Goal: Task Accomplishment & Management: Use online tool/utility

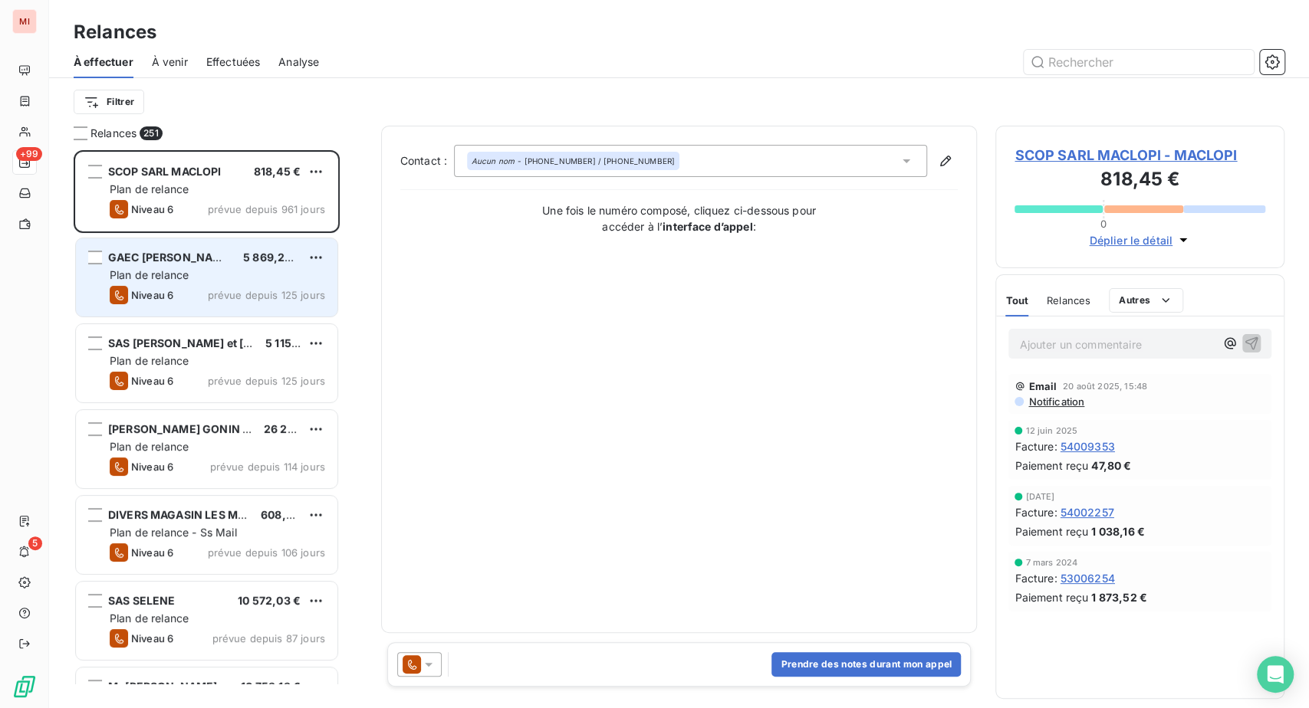
scroll to position [520, 253]
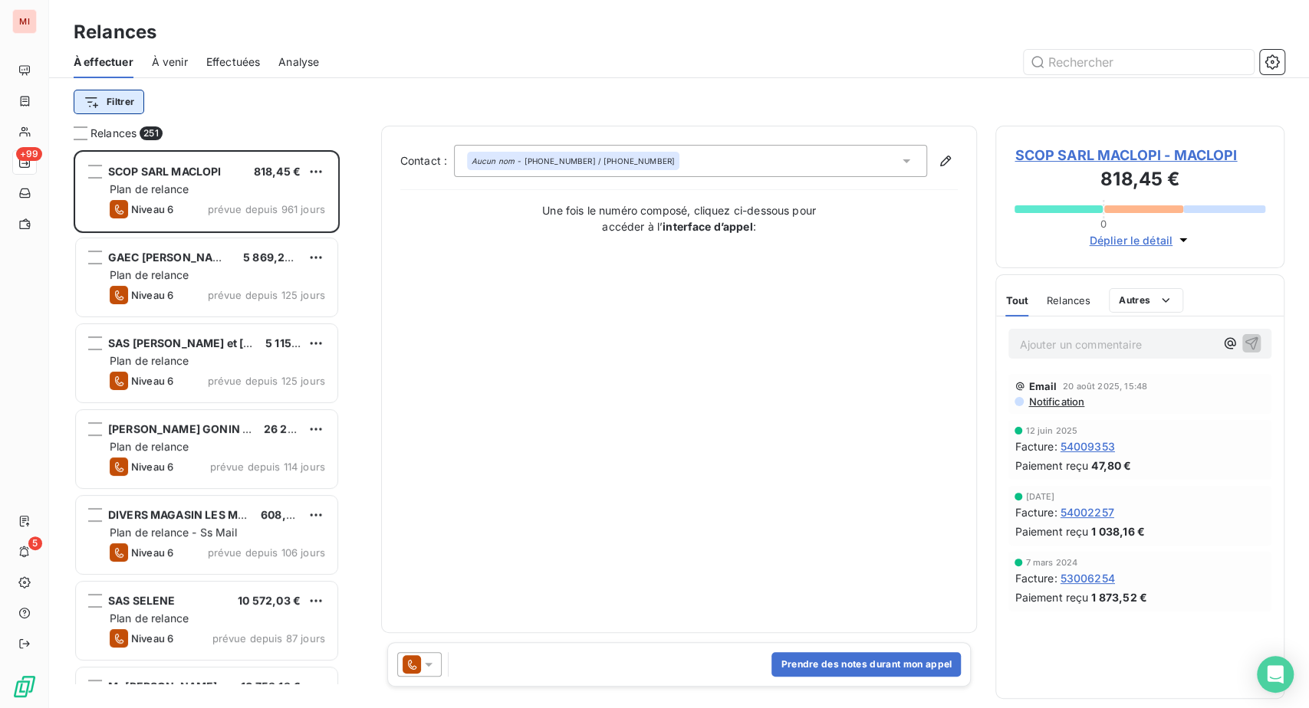
click at [164, 130] on html "MI +99 5 Relances À effectuer À venir Effectuées Analyse Filtrer Relances 251 S…" at bounding box center [654, 354] width 1309 height 708
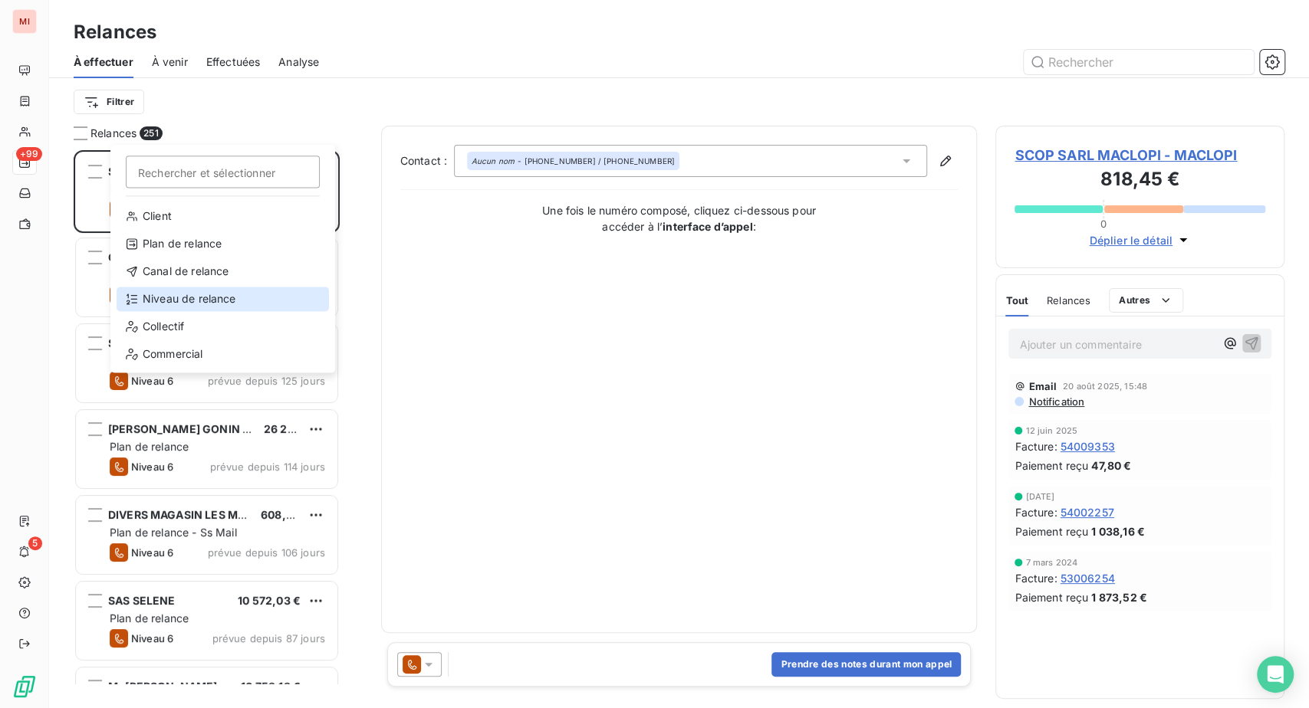
click at [192, 311] on div "Niveau de relance" at bounding box center [223, 299] width 212 height 25
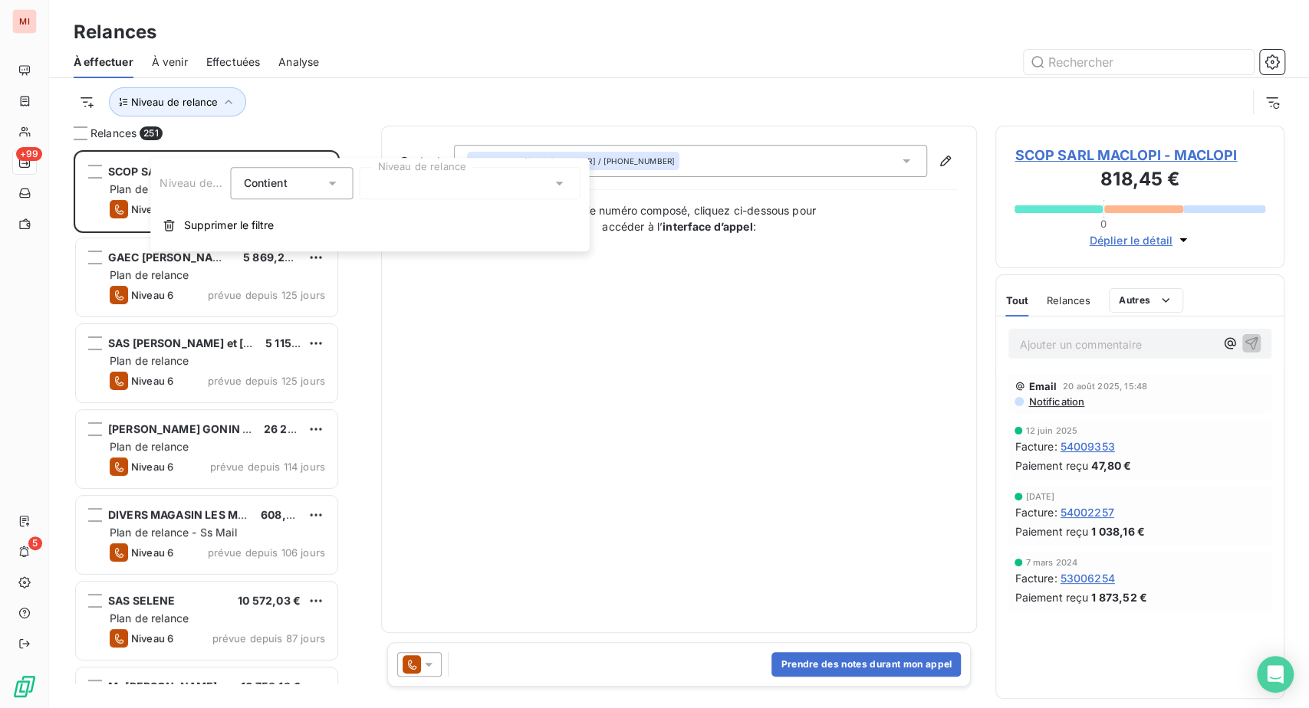
click at [417, 187] on div at bounding box center [469, 183] width 221 height 32
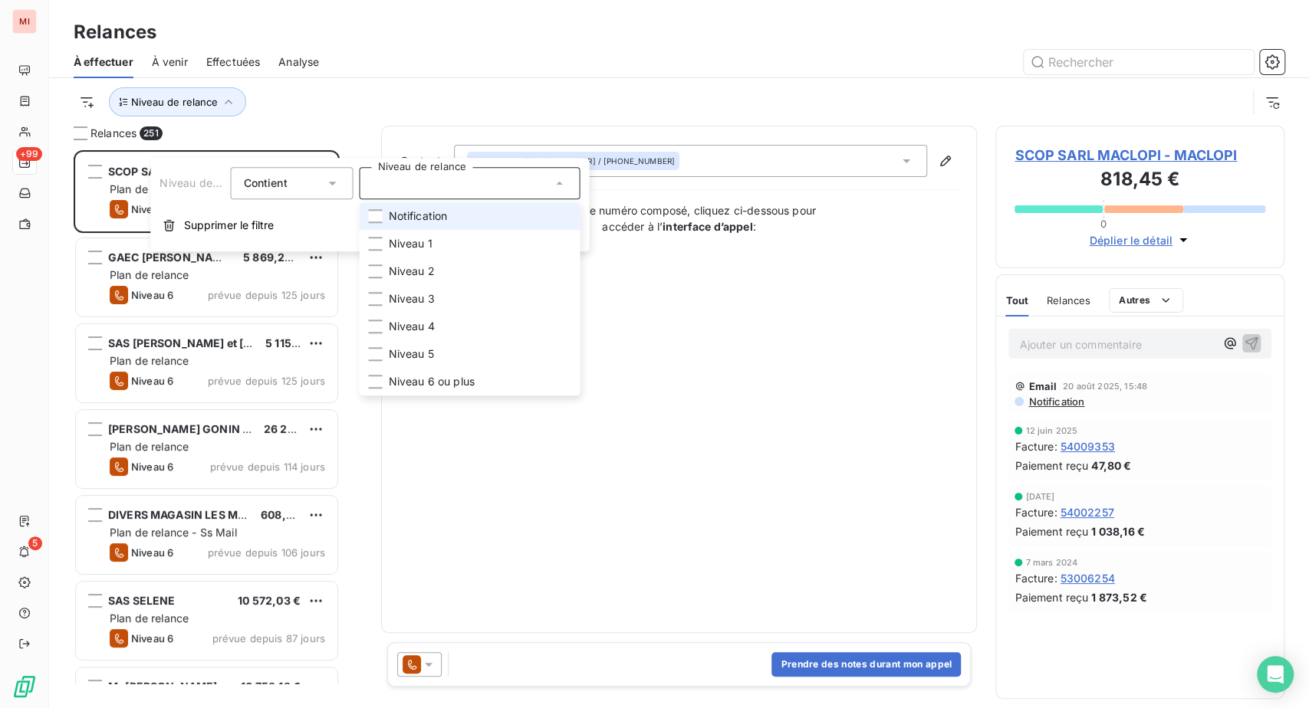
click at [400, 230] on li "Notification" at bounding box center [469, 216] width 221 height 28
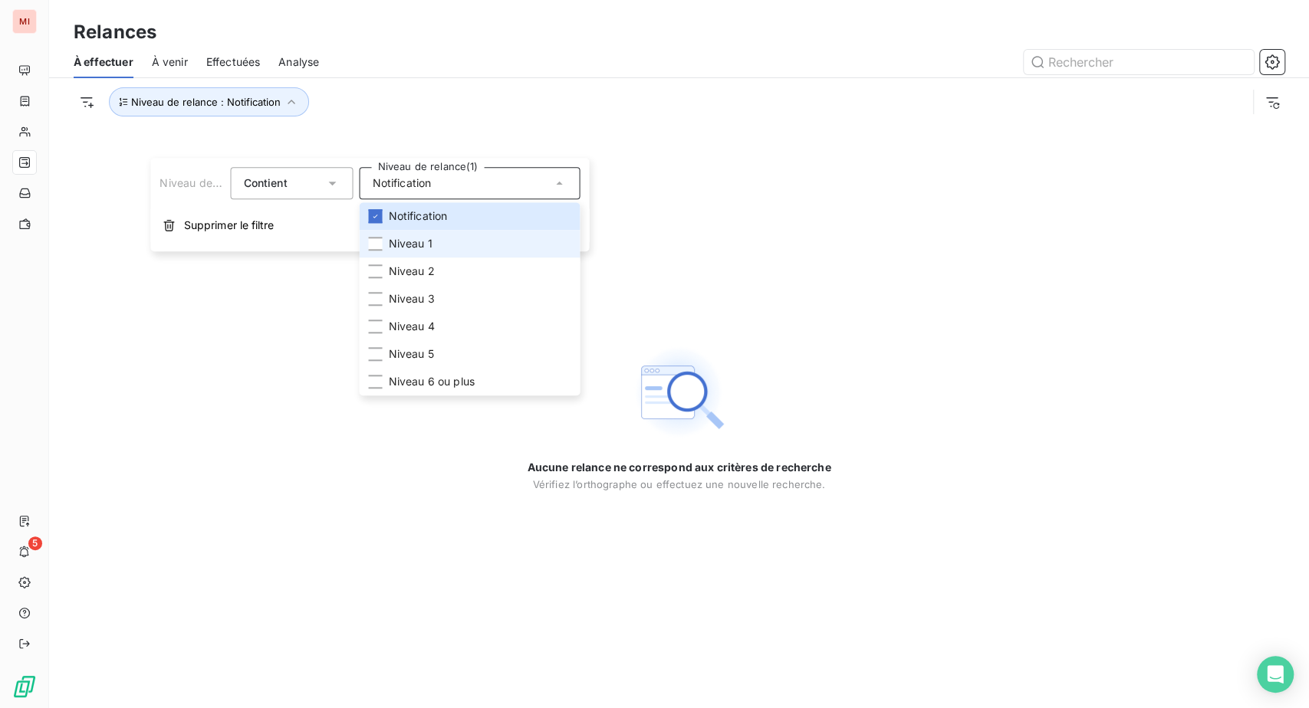
click at [392, 258] on li "Niveau 1" at bounding box center [469, 244] width 221 height 28
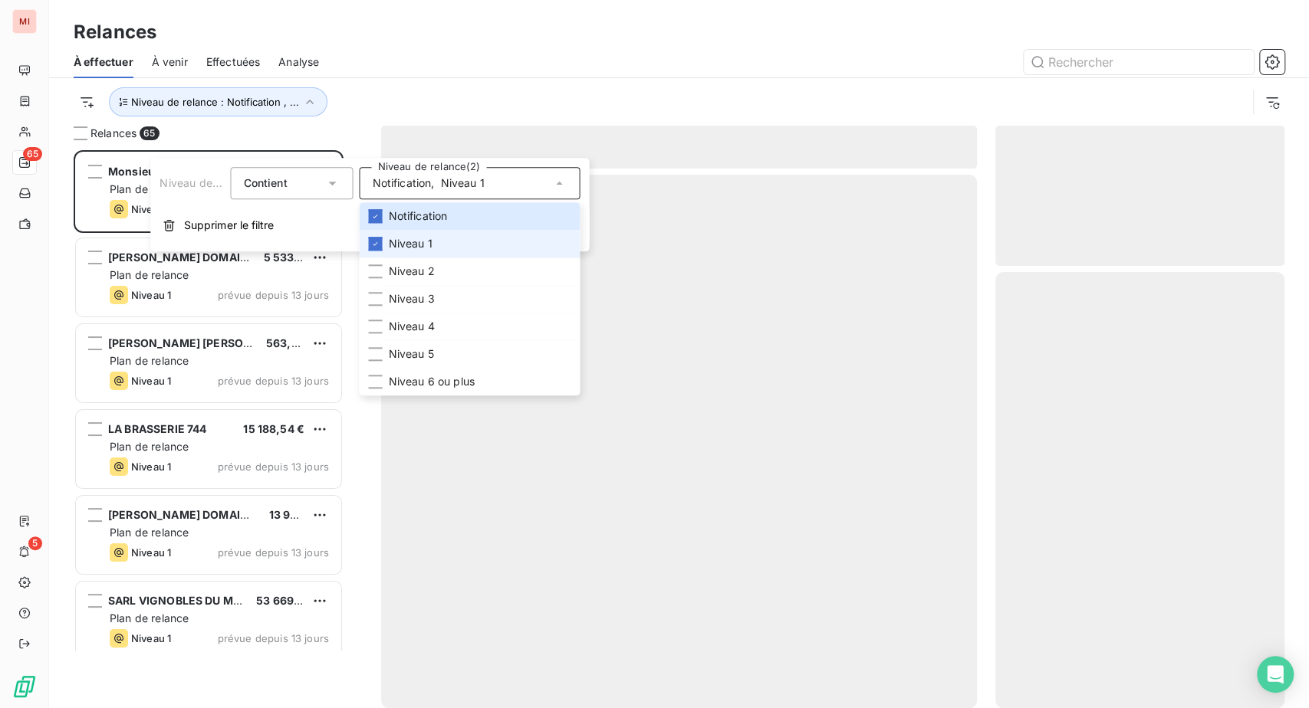
scroll to position [520, 253]
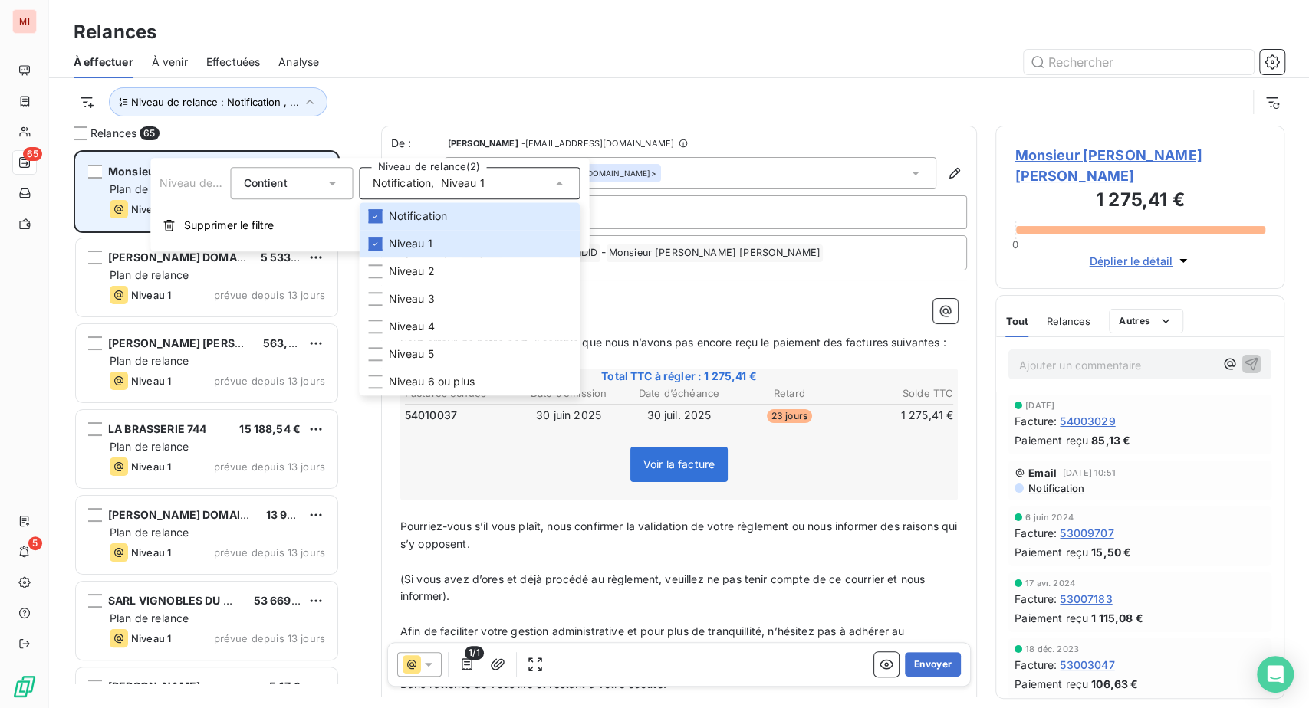
click at [135, 231] on div "Monsieur [PERSON_NAME] [PERSON_NAME] 1 275,41 € Plan de relance Niveau 1 prévue…" at bounding box center [206, 192] width 261 height 78
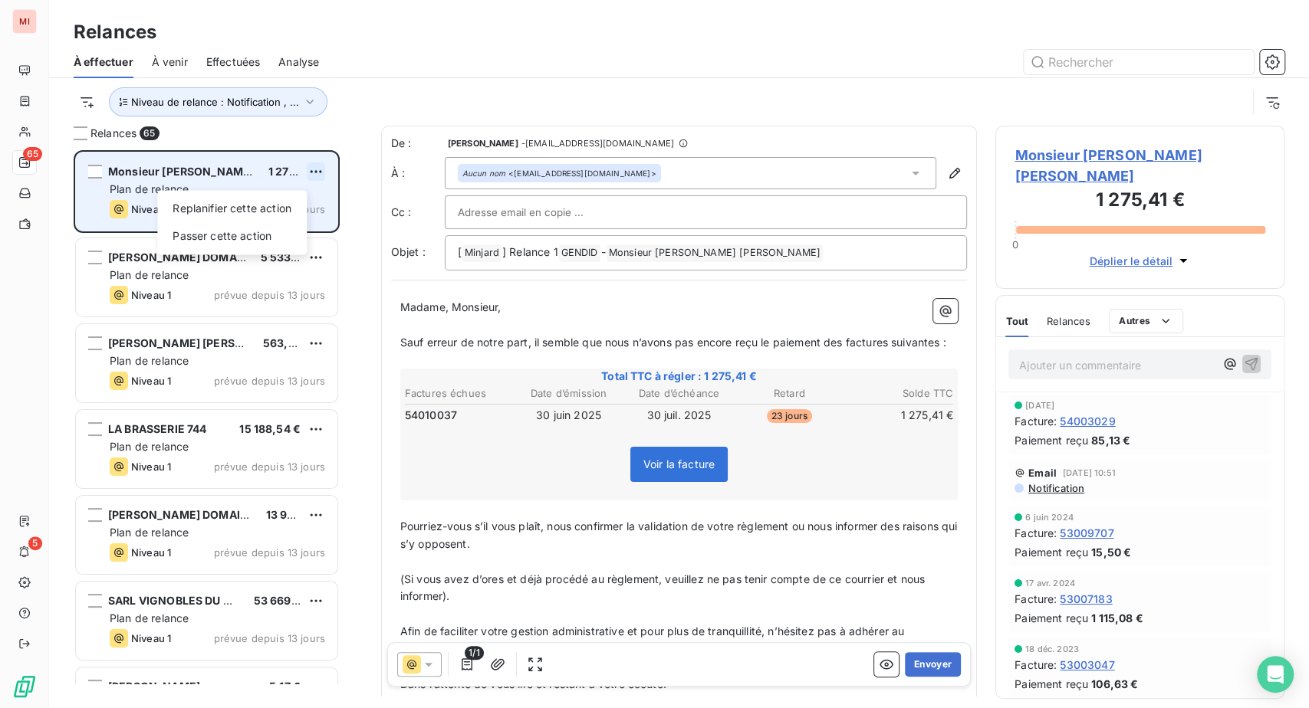
click at [345, 232] on html "MI 65 5 Relances À effectuer À venir Effectuées Analyse Niveau de relance : Not…" at bounding box center [654, 354] width 1309 height 708
click at [291, 221] on div "Replanifier cette action" at bounding box center [231, 208] width 137 height 25
select select "7"
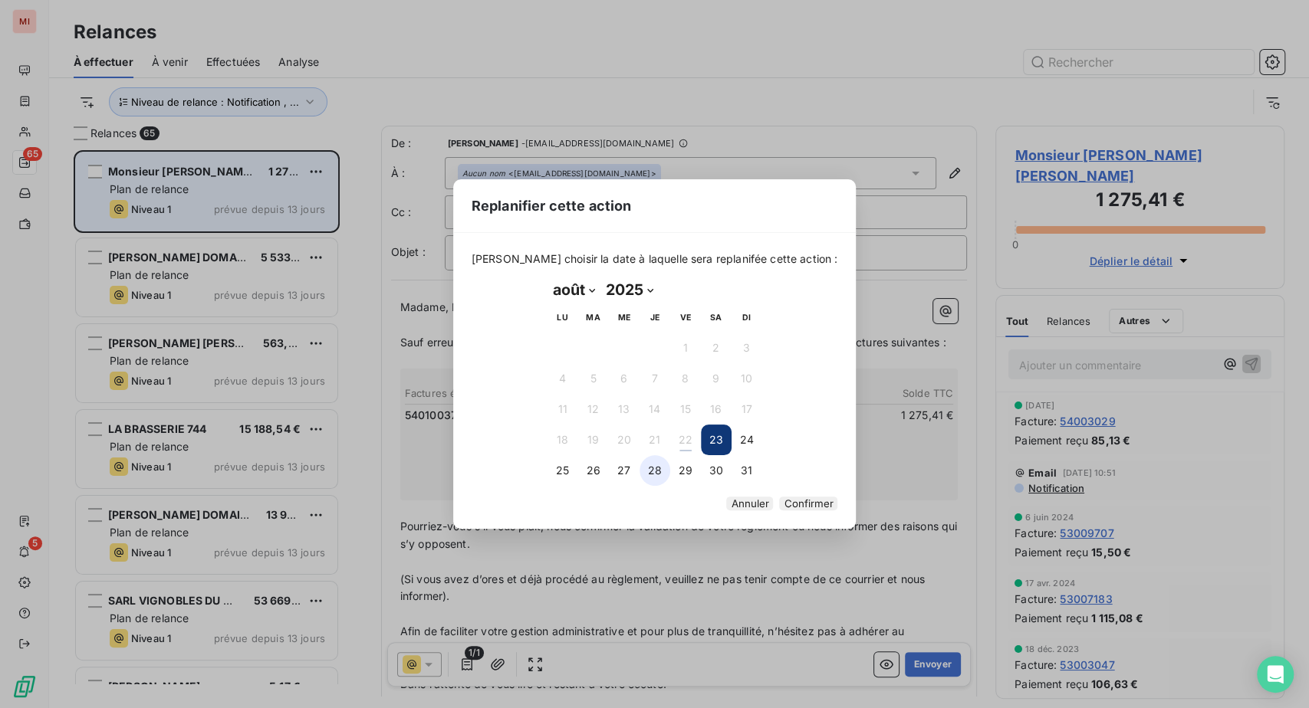
click at [658, 470] on button "28" at bounding box center [654, 470] width 31 height 31
click at [817, 511] on button "Confirmer" at bounding box center [808, 504] width 58 height 14
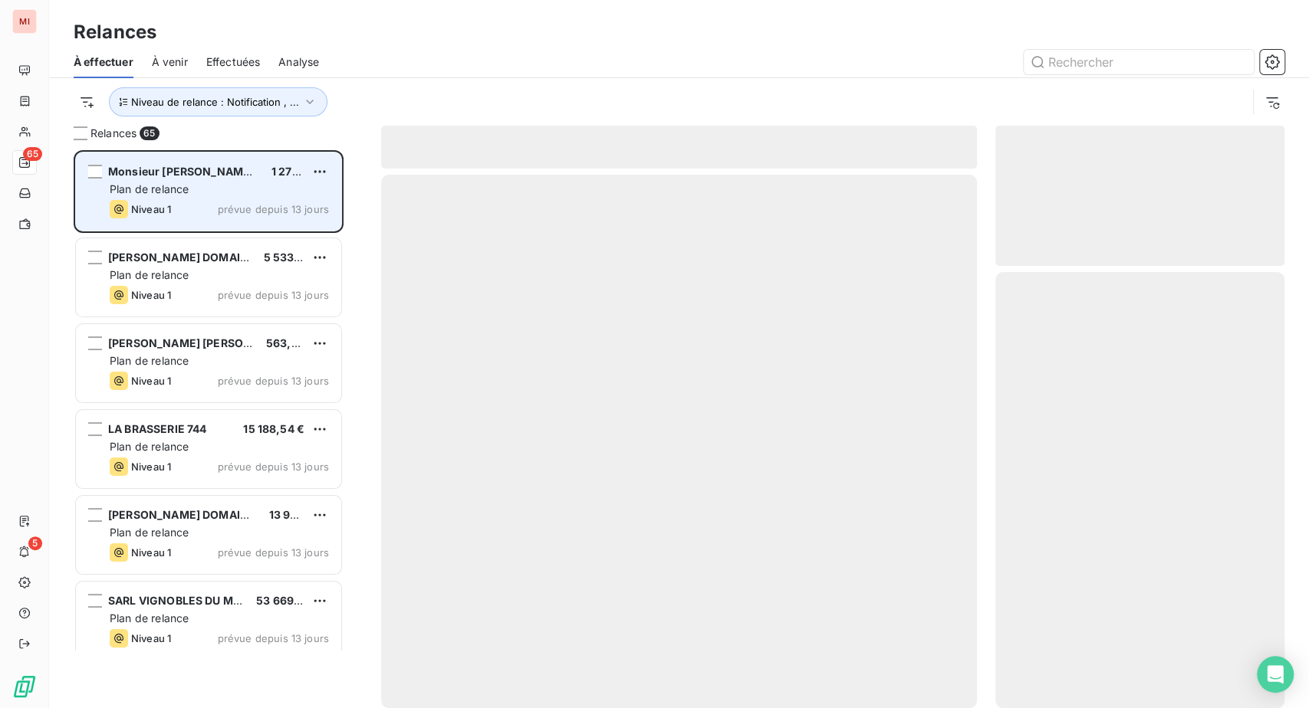
scroll to position [487, 256]
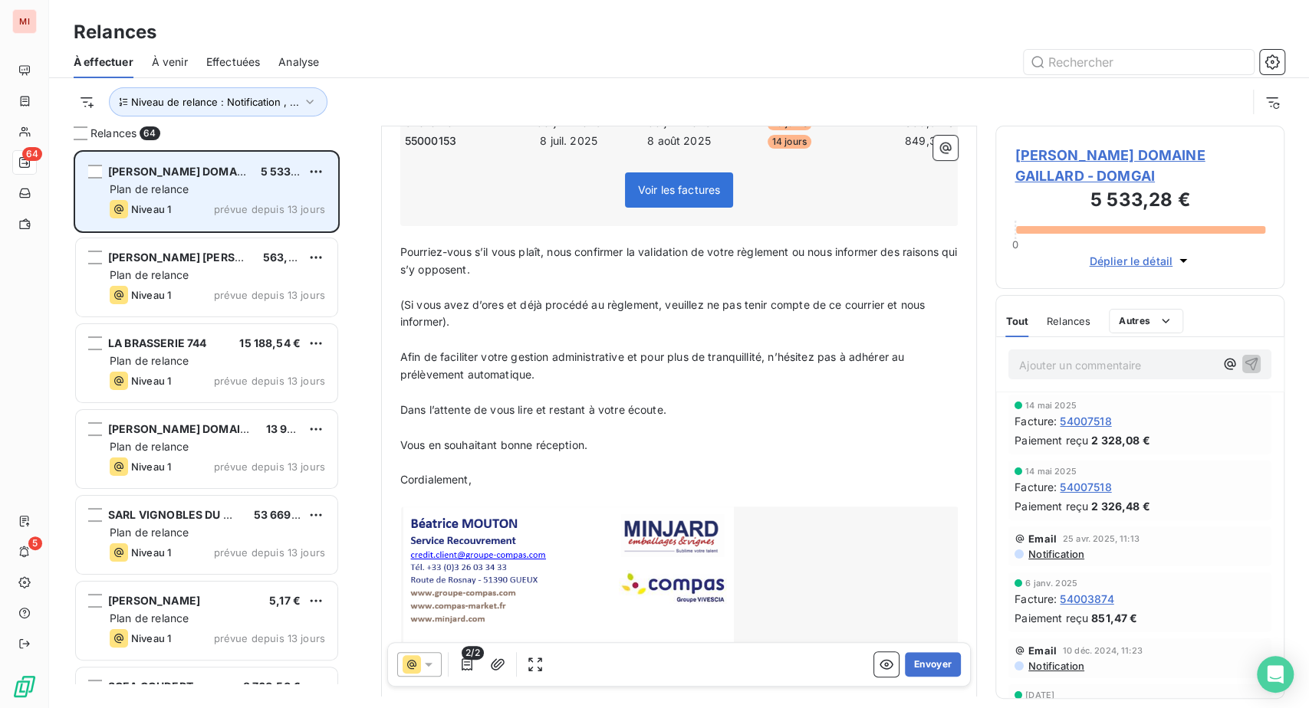
scroll to position [341, 0]
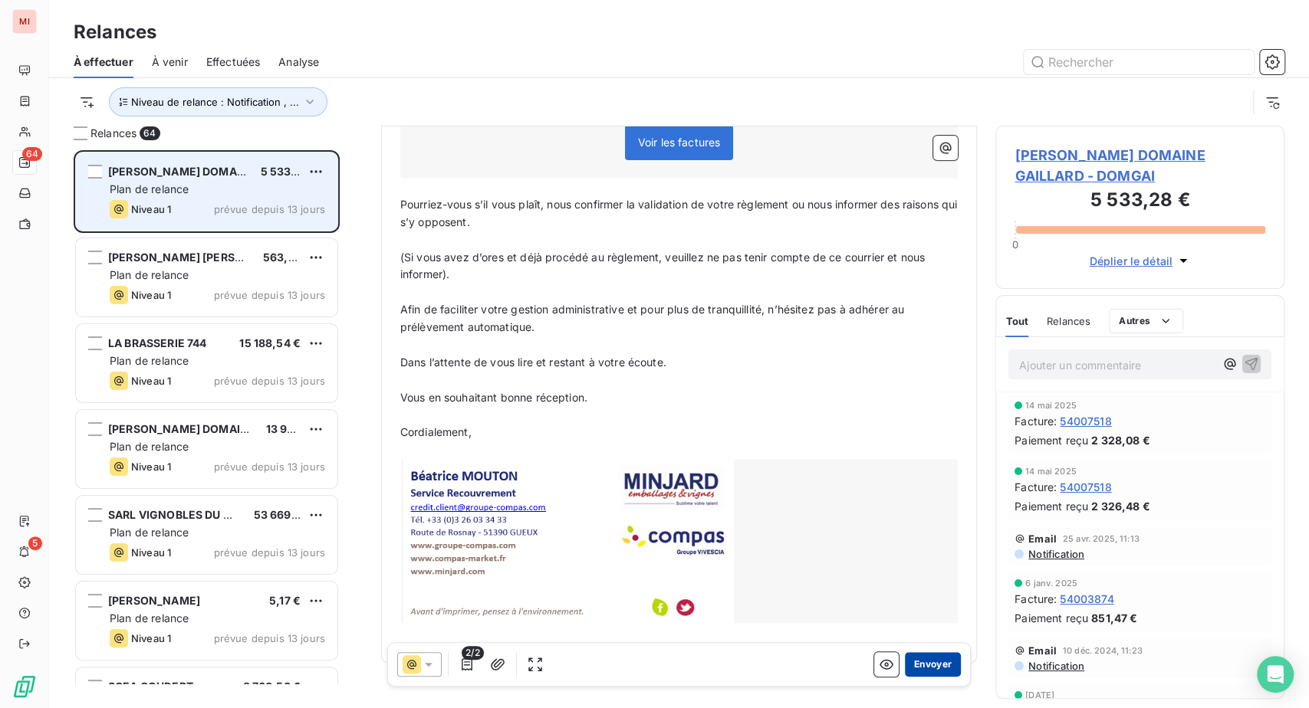
click at [905, 677] on button "Envoyer" at bounding box center [933, 664] width 56 height 25
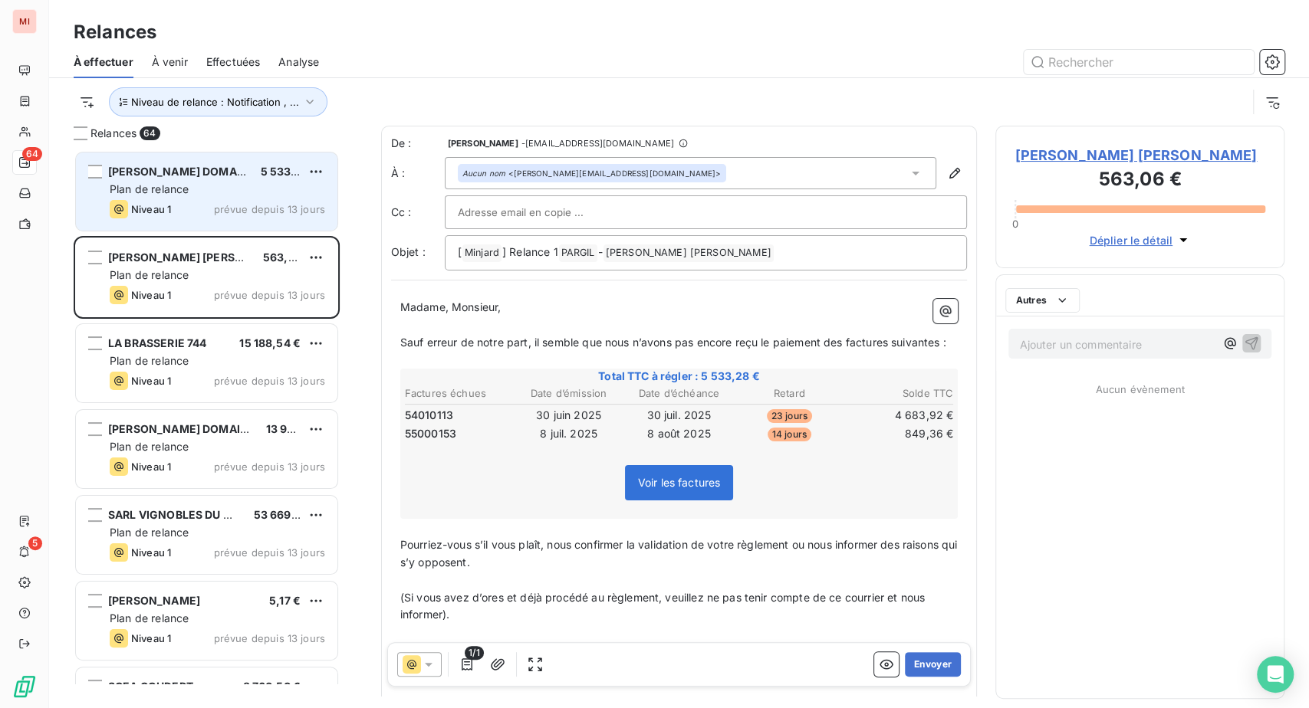
scroll to position [520, 253]
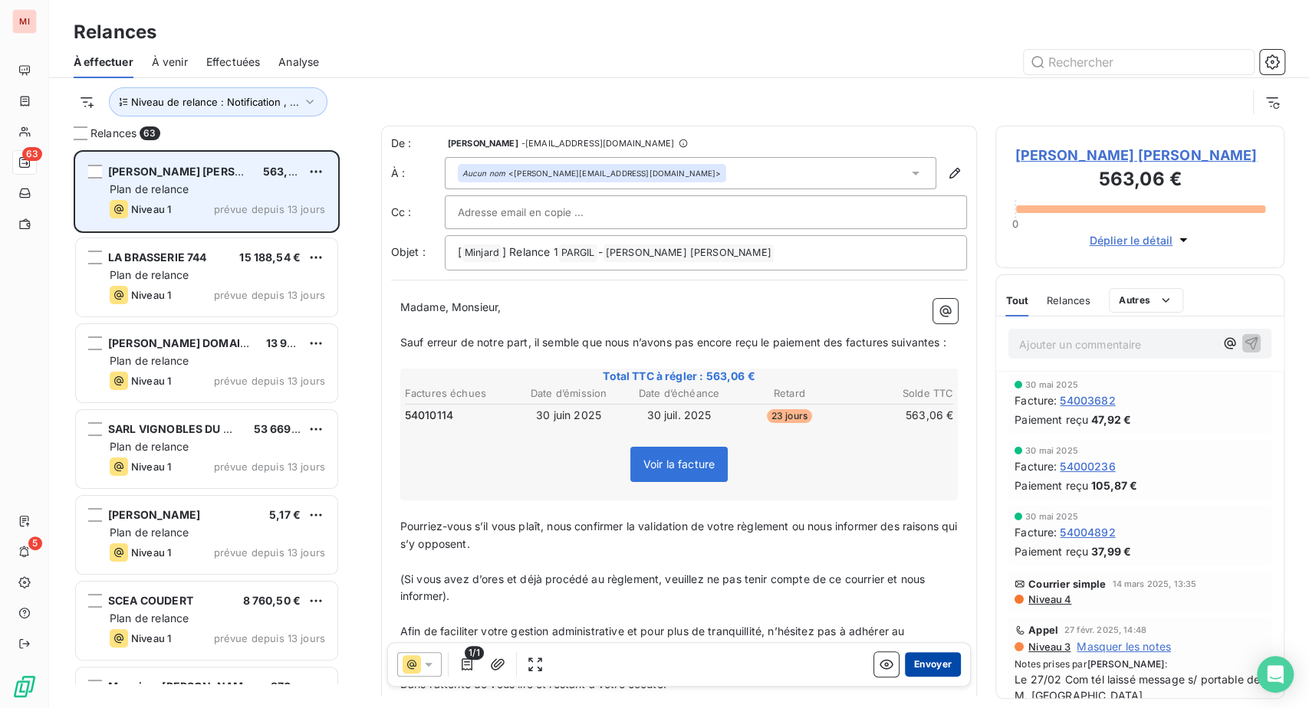
click at [905, 677] on button "Envoyer" at bounding box center [933, 664] width 56 height 25
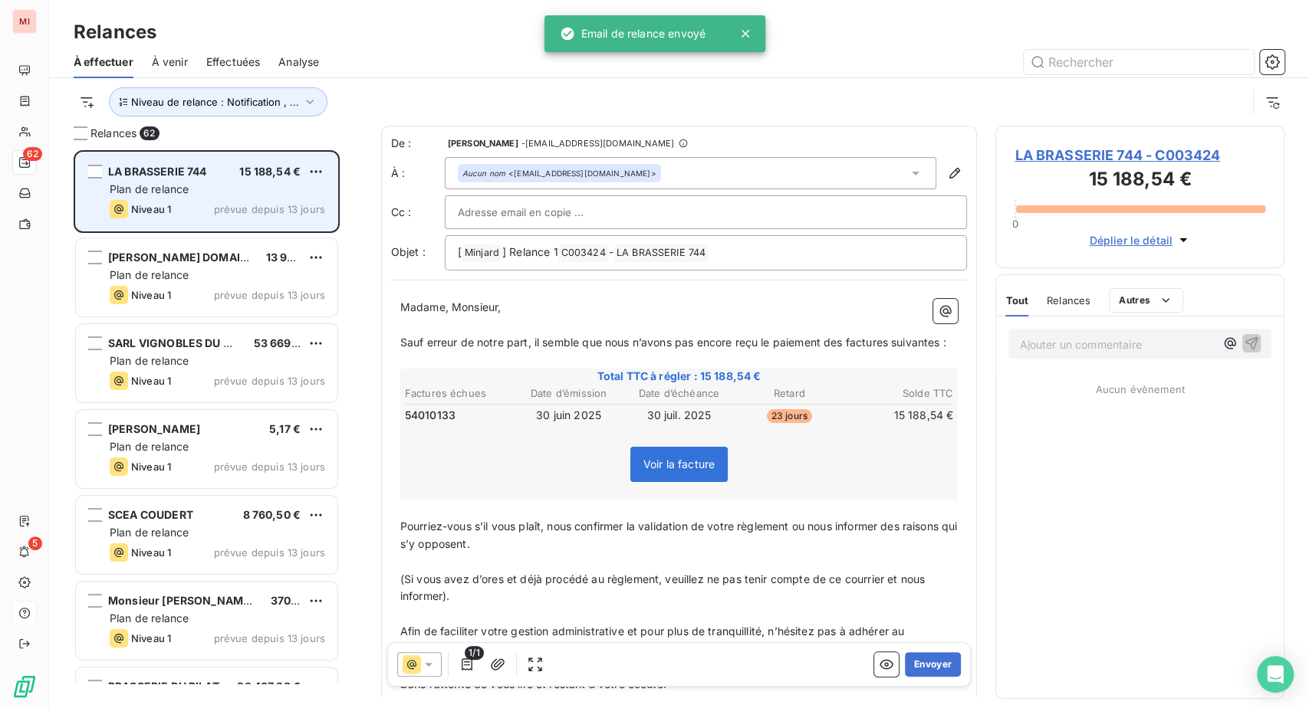
scroll to position [520, 253]
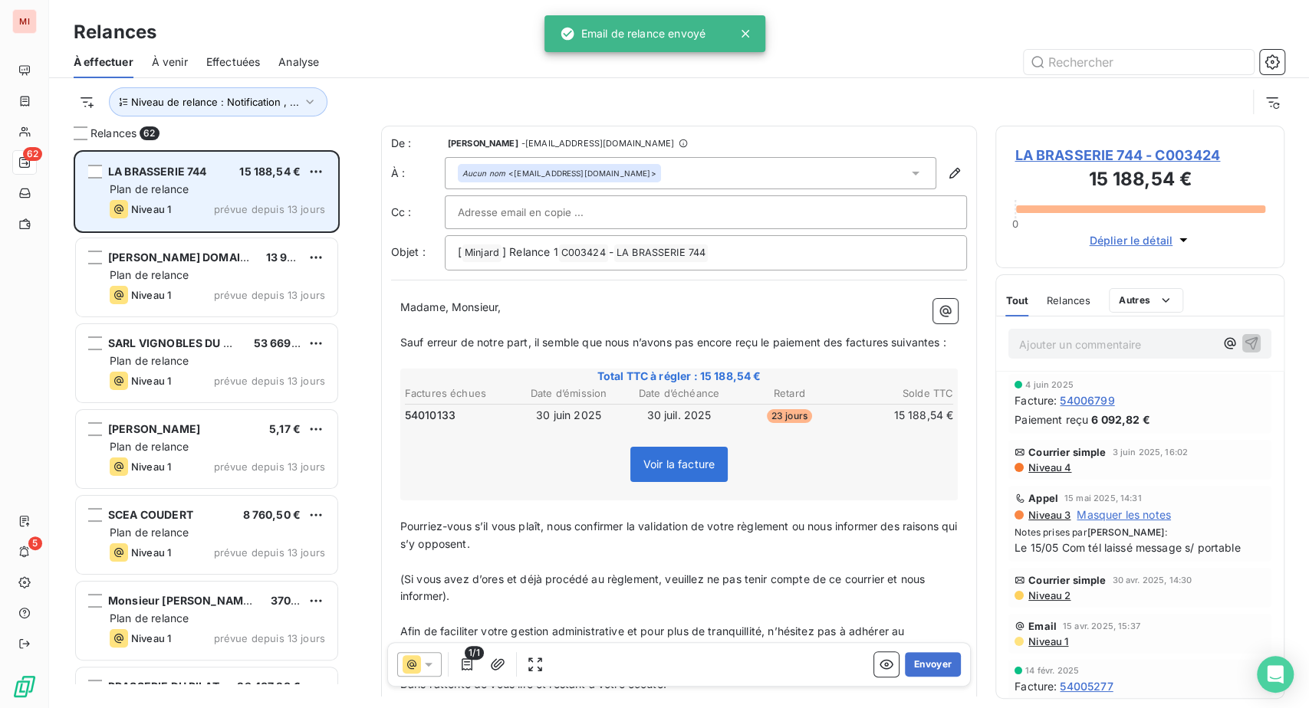
click at [841, 21] on div "Relances À effectuer À venir Effectuées Analyse Niveau de relance : Notificatio…" at bounding box center [679, 63] width 1260 height 126
click at [261, 70] on span "Effectuées" at bounding box center [233, 61] width 54 height 15
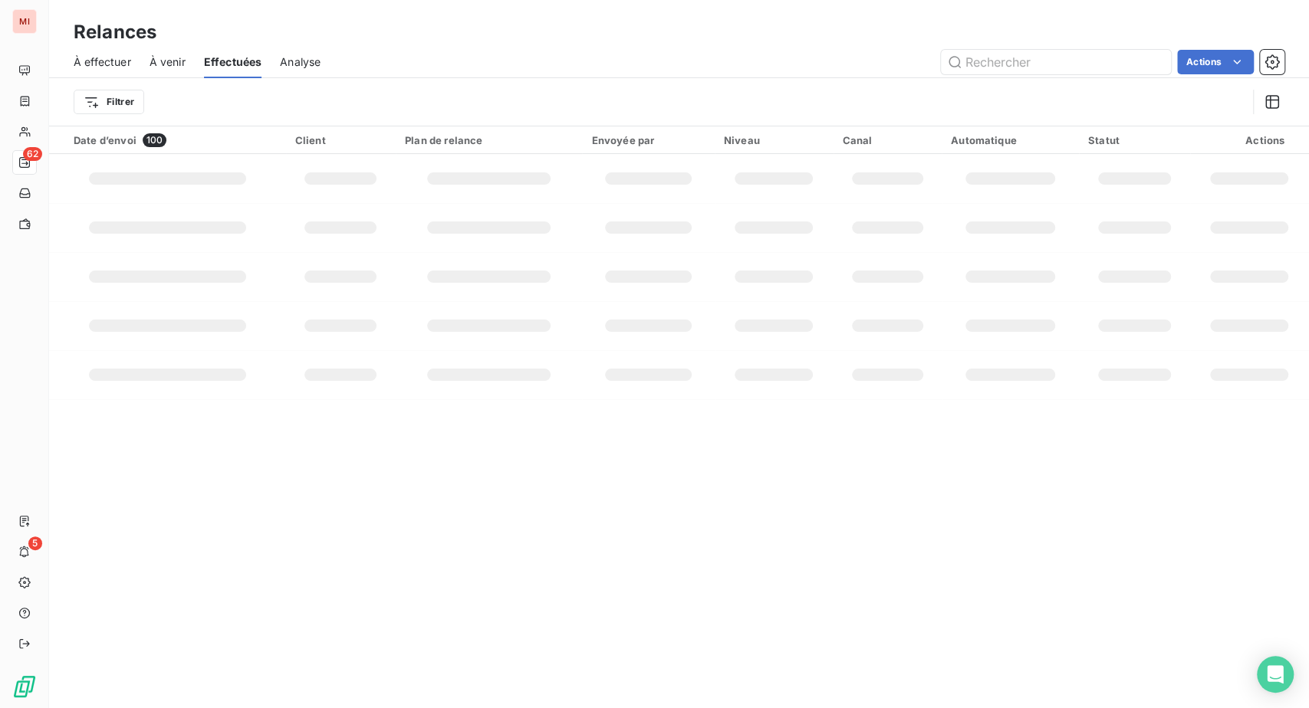
click at [129, 70] on span "À effectuer" at bounding box center [102, 61] width 57 height 15
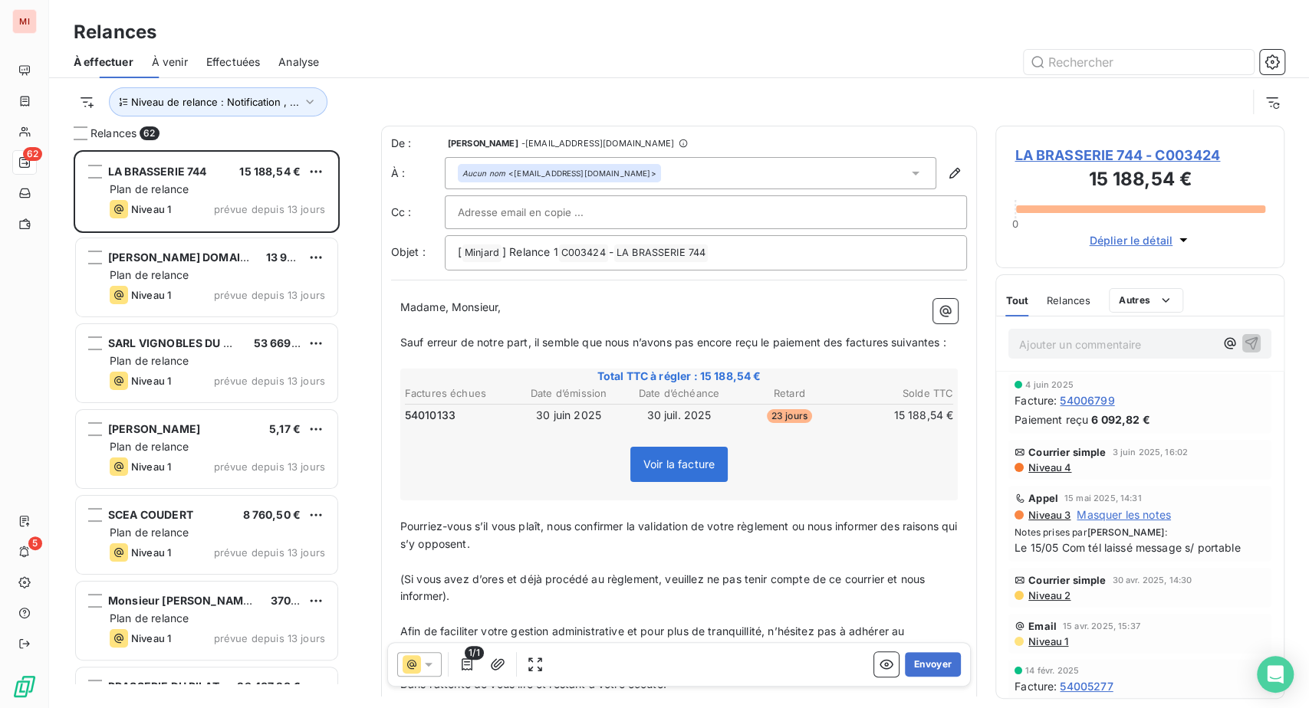
scroll to position [520, 253]
click at [627, 18] on div "Relances À effectuer À venir Effectuées Analyse Niveau de relance : Notificatio…" at bounding box center [679, 63] width 1260 height 126
click at [905, 677] on button "Envoyer" at bounding box center [933, 664] width 56 height 25
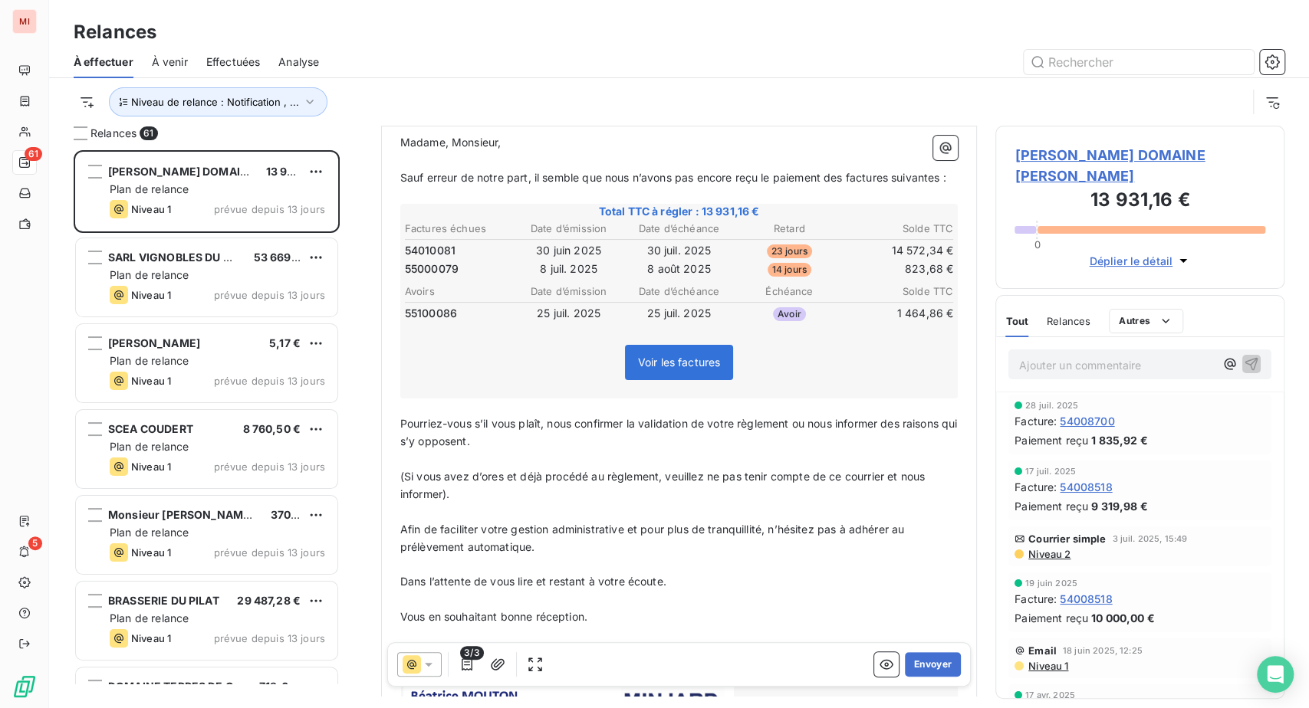
scroll to position [171, 0]
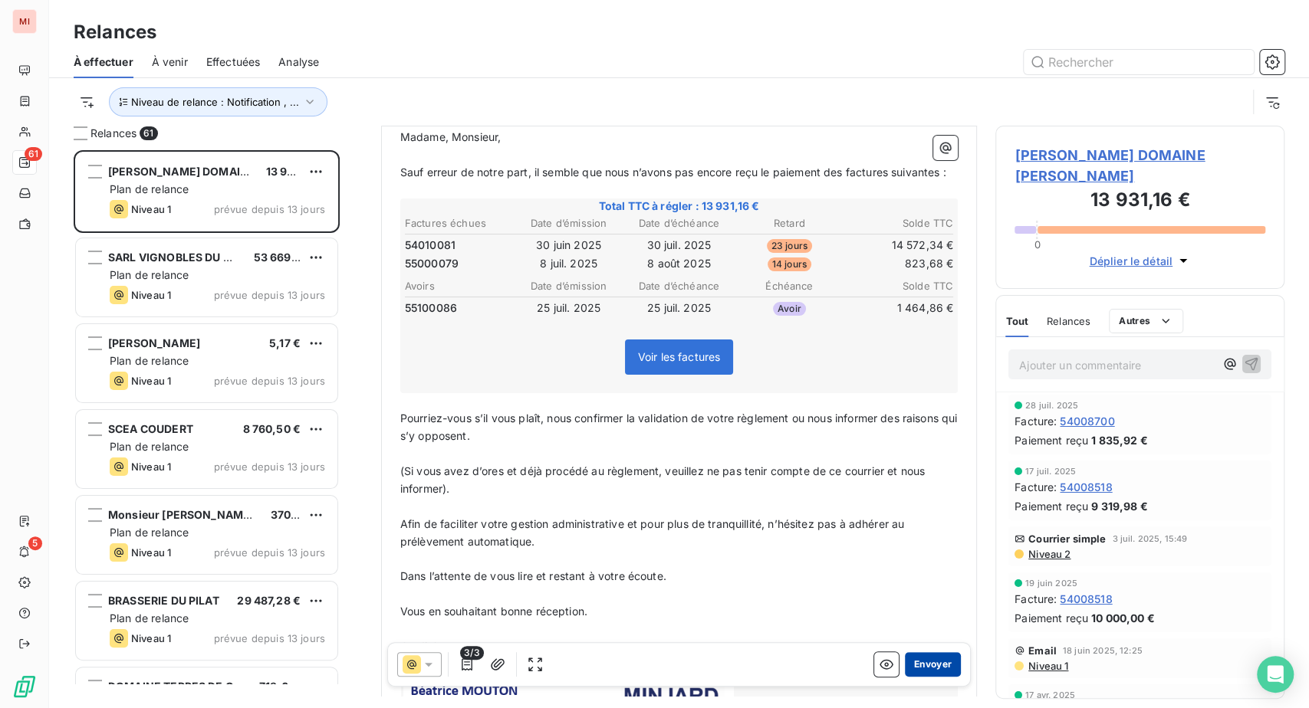
click at [905, 677] on button "Envoyer" at bounding box center [933, 664] width 56 height 25
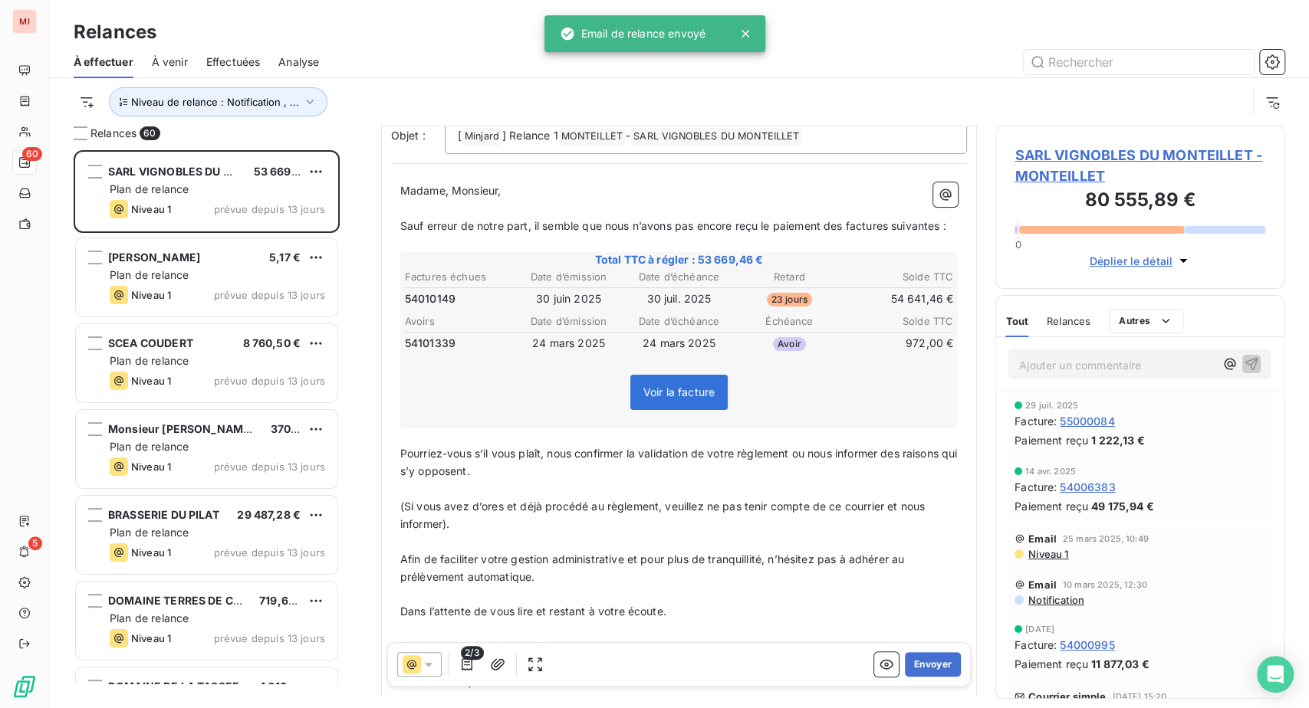
scroll to position [171, 0]
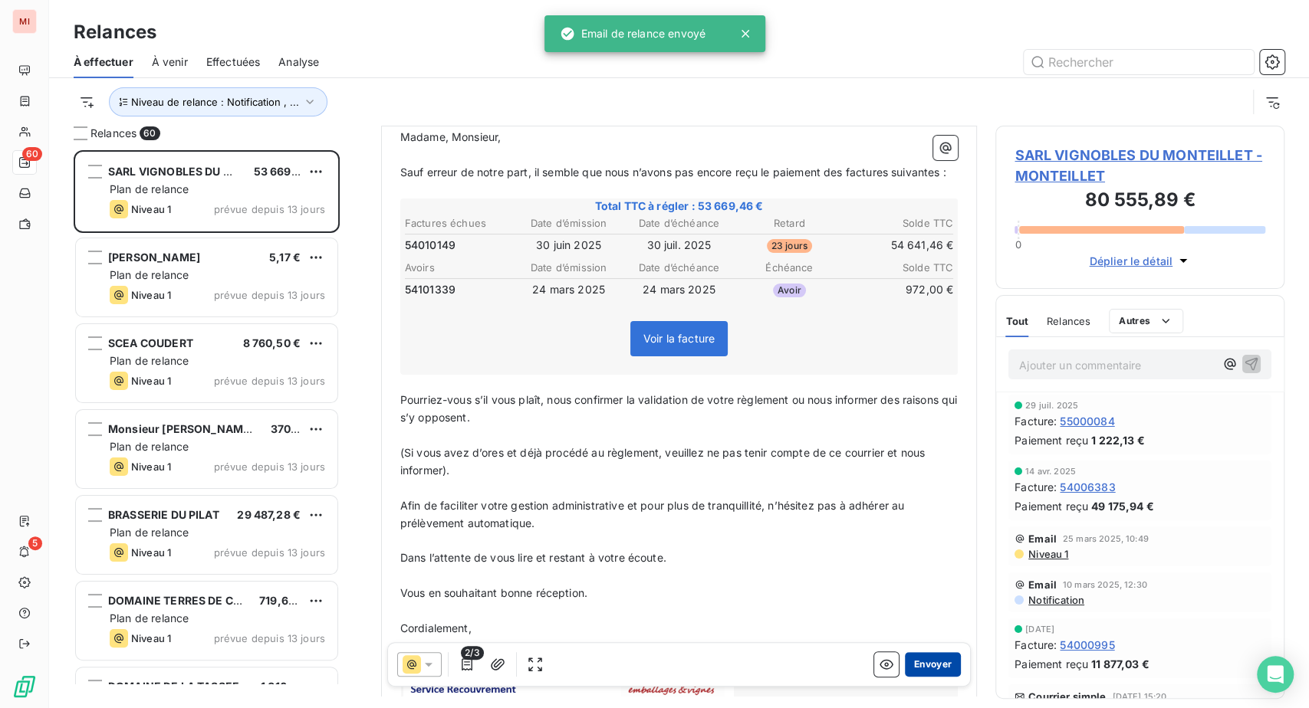
click at [905, 677] on button "Envoyer" at bounding box center [933, 664] width 56 height 25
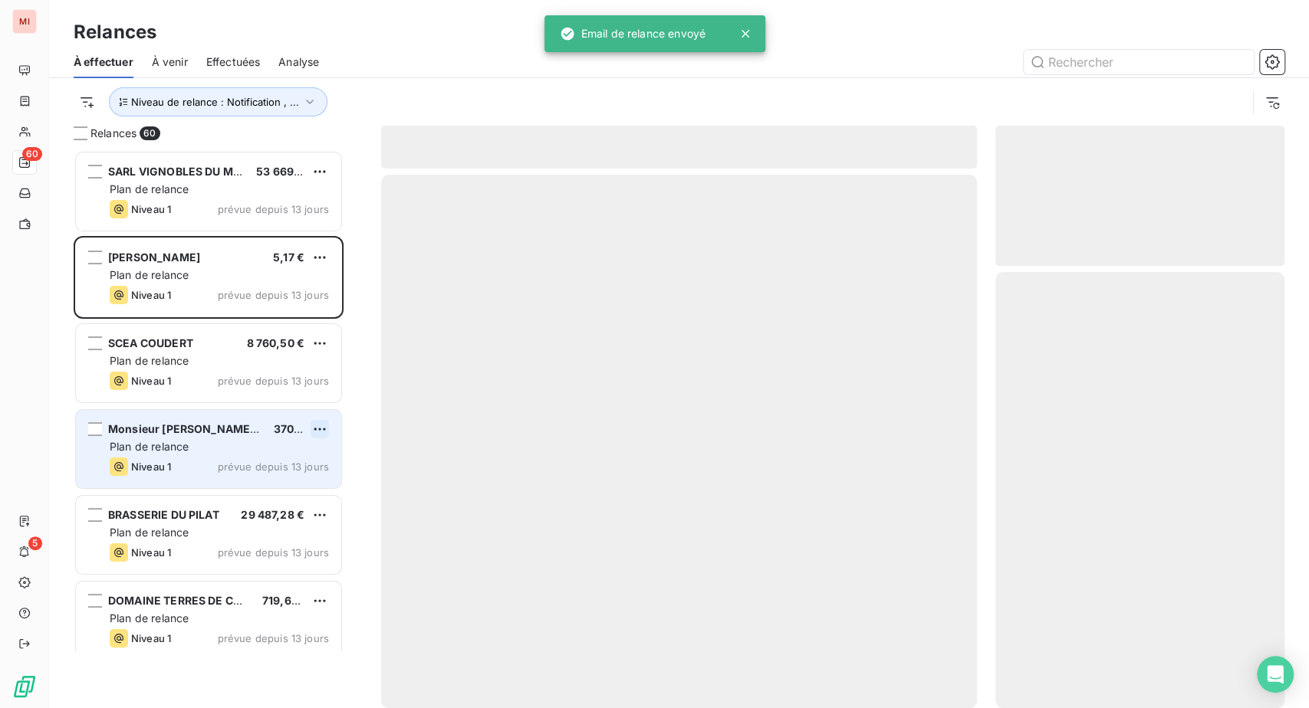
scroll to position [520, 253]
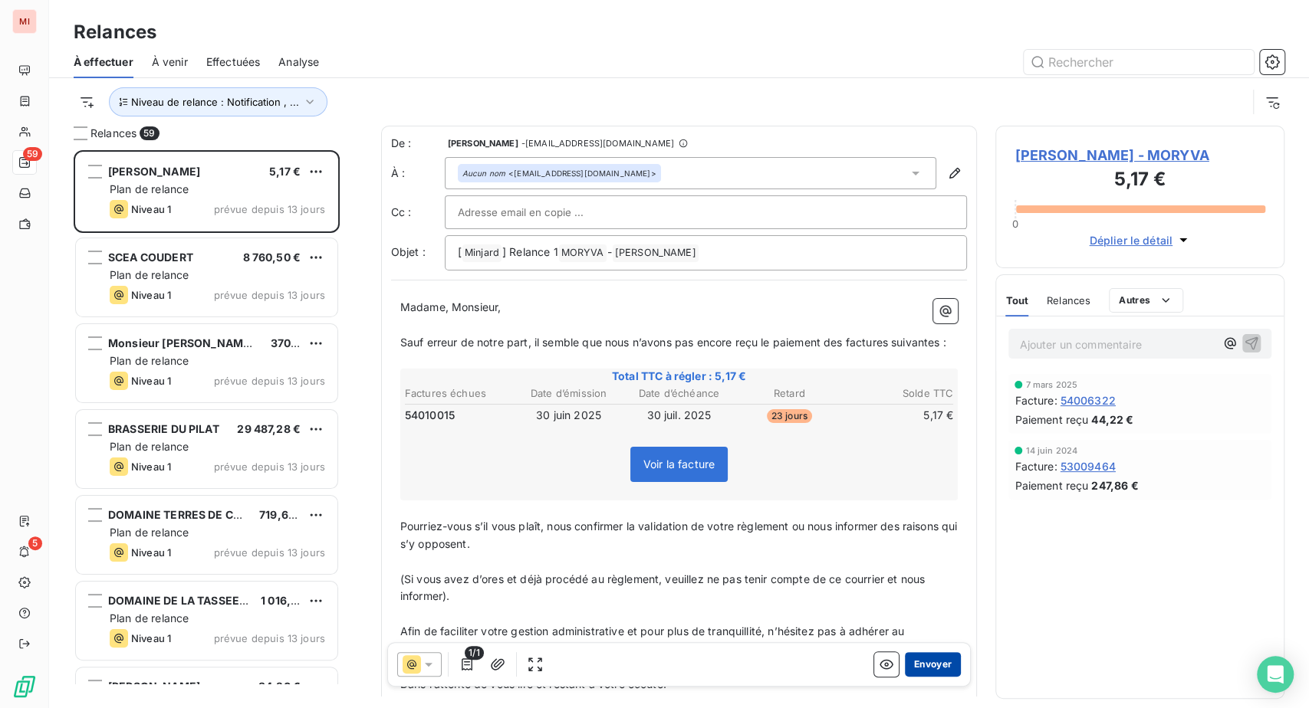
click at [905, 677] on button "Envoyer" at bounding box center [933, 664] width 56 height 25
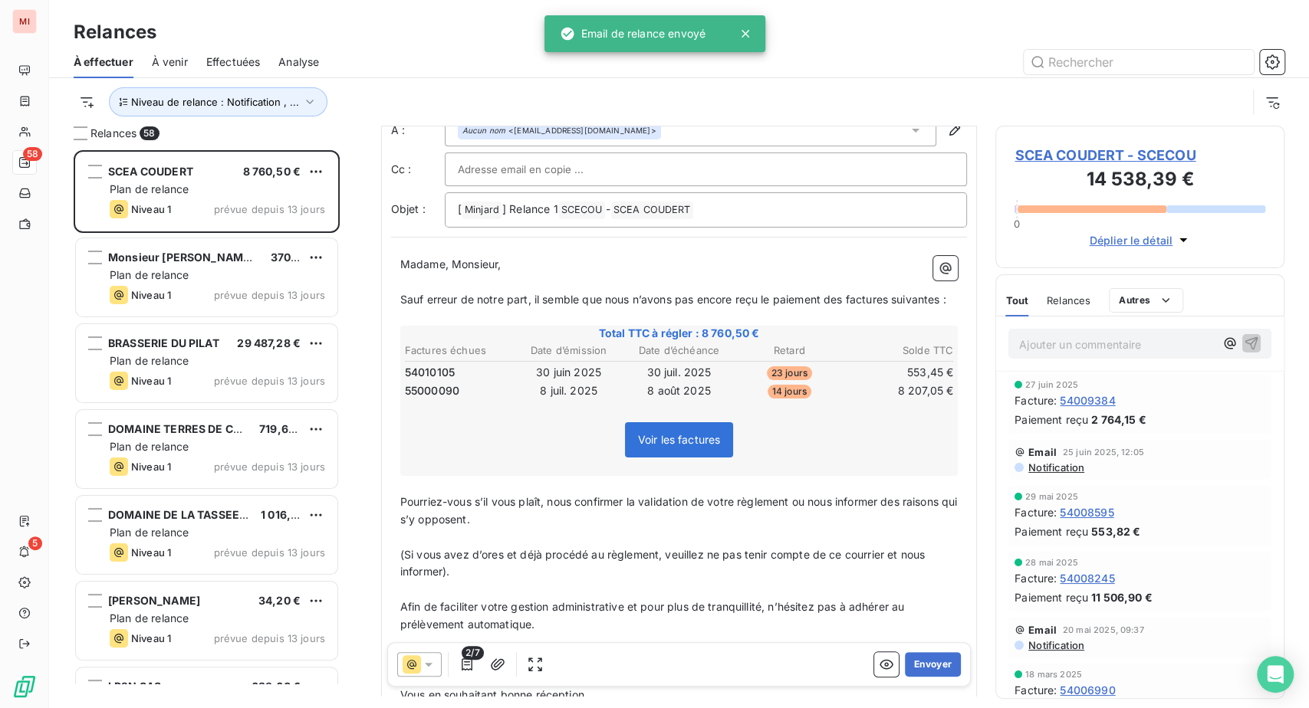
scroll to position [86, 0]
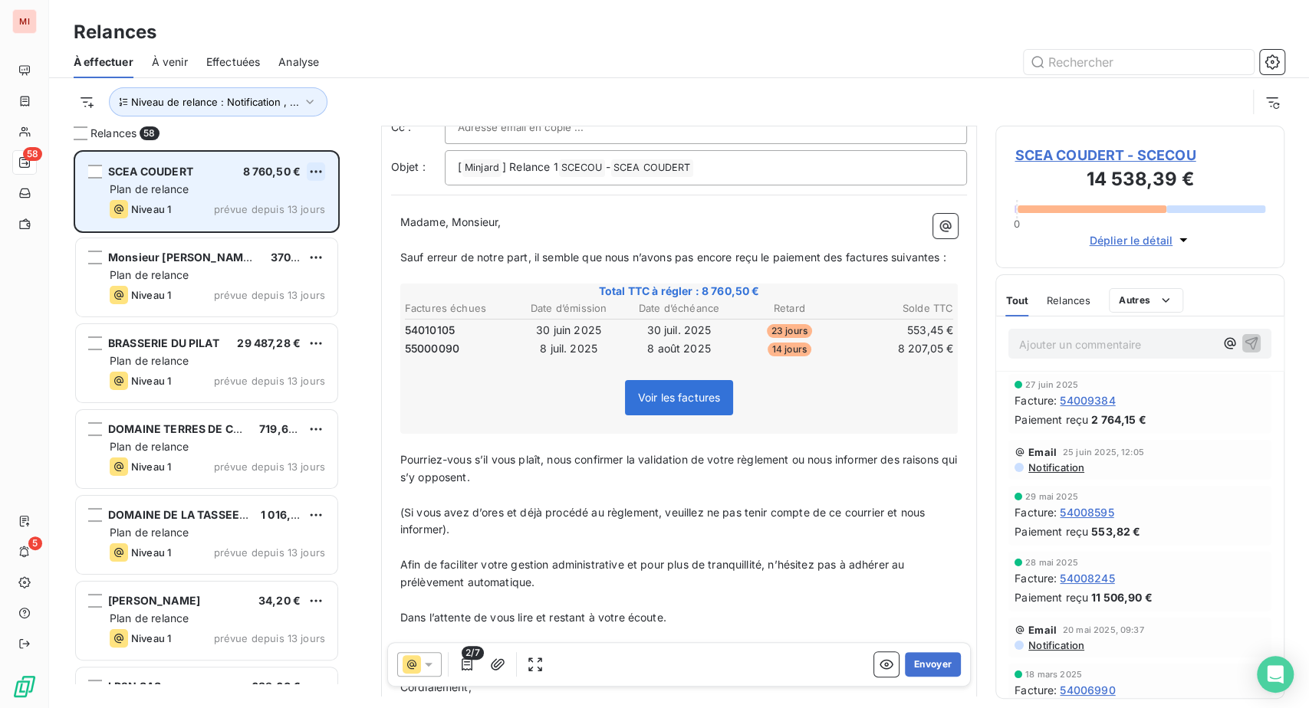
click at [344, 235] on html "MI 58 5 Relances À effectuer À venir Effectuées Analyse Niveau de relance : Not…" at bounding box center [654, 354] width 1309 height 708
click at [285, 221] on div "Replanifier cette action" at bounding box center [231, 208] width 137 height 25
select select "7"
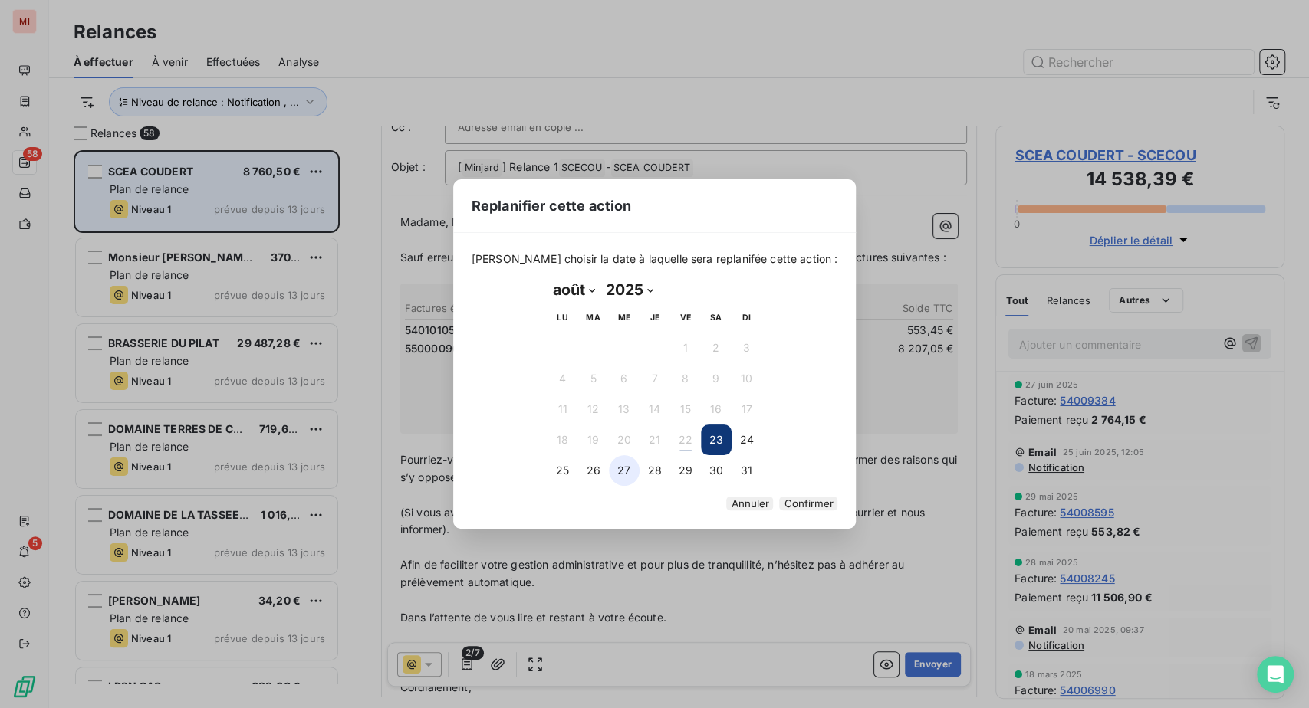
click at [619, 472] on button "27" at bounding box center [624, 470] width 31 height 31
click at [837, 511] on button "Confirmer" at bounding box center [808, 504] width 58 height 14
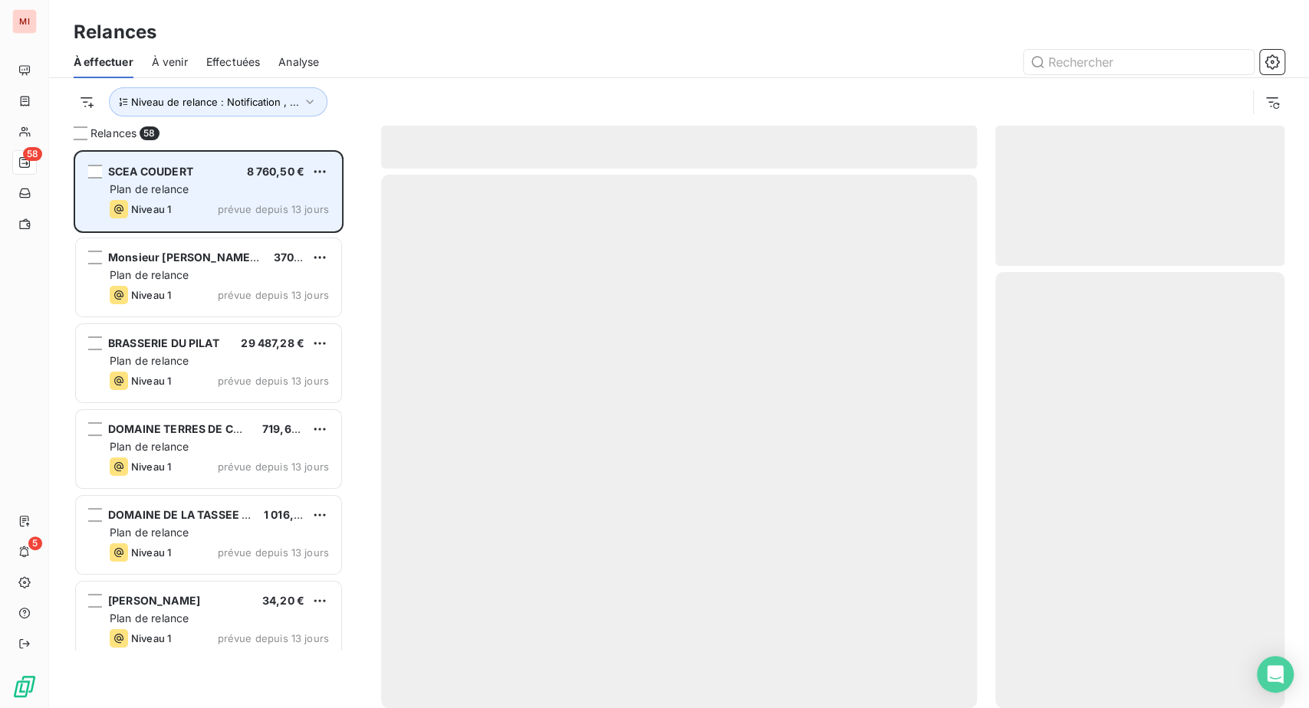
scroll to position [487, 253]
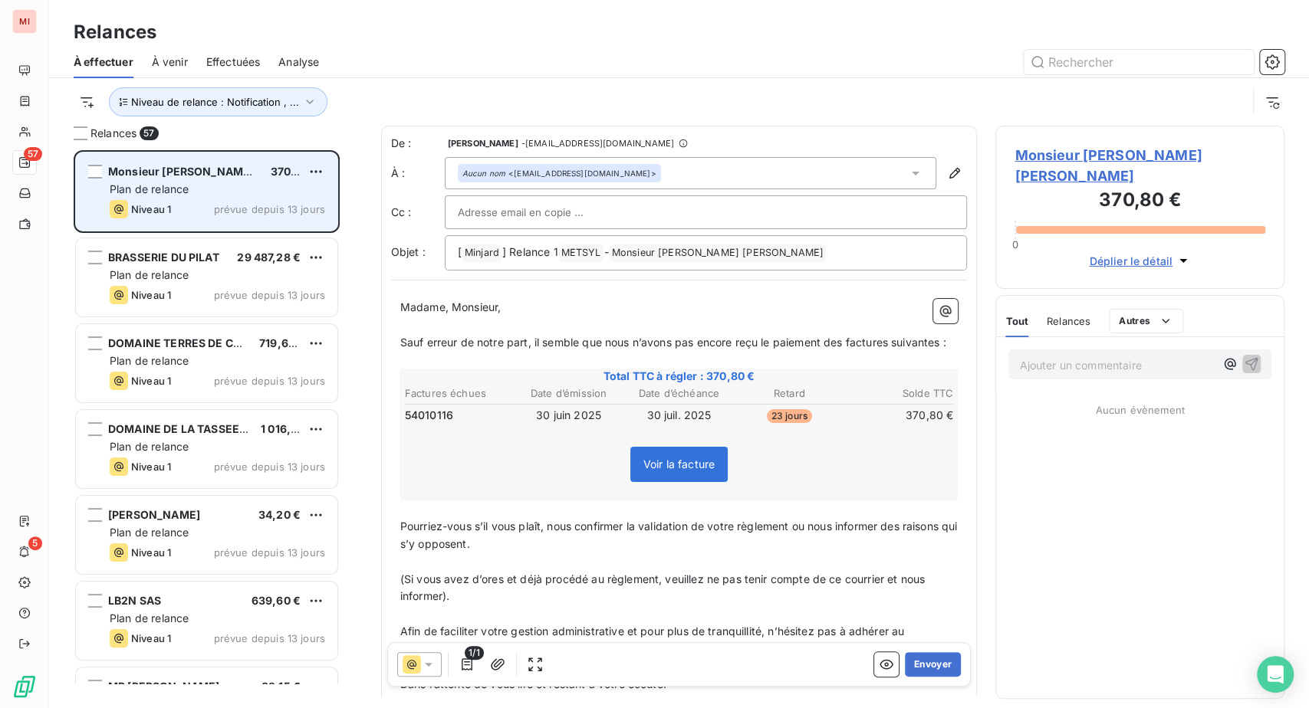
scroll to position [520, 253]
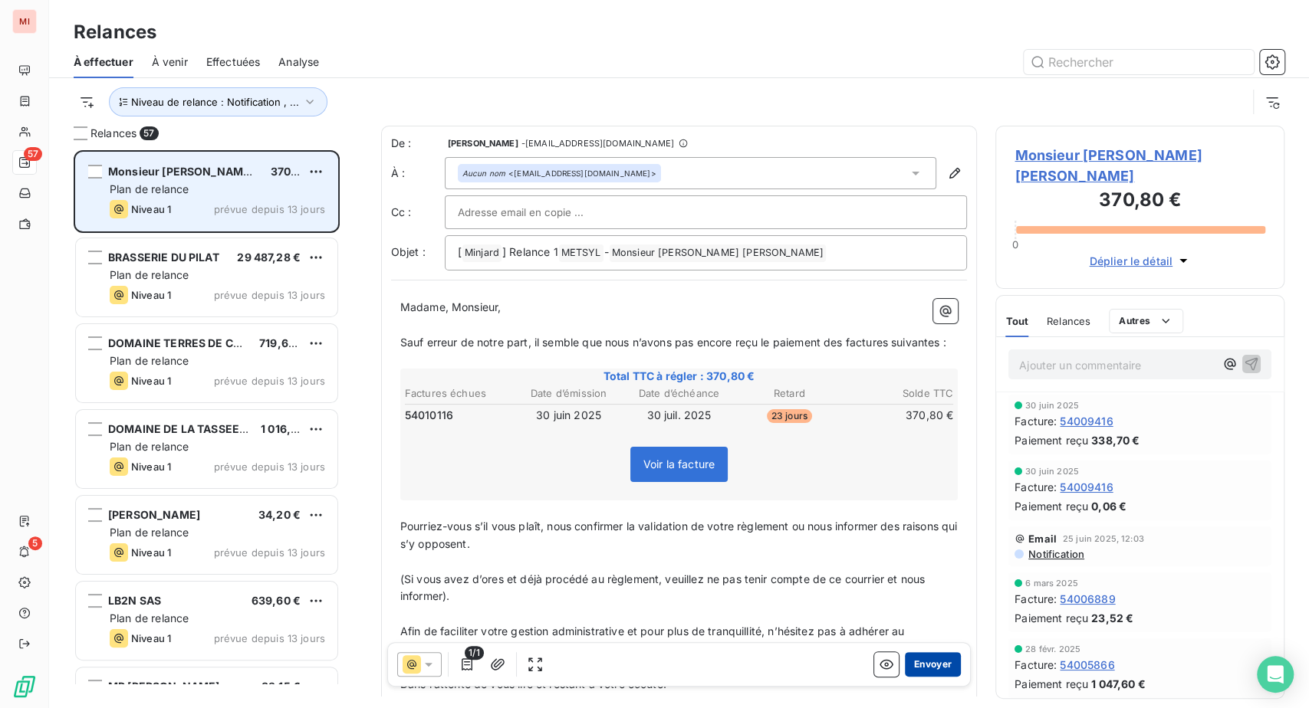
click at [905, 677] on button "Envoyer" at bounding box center [933, 664] width 56 height 25
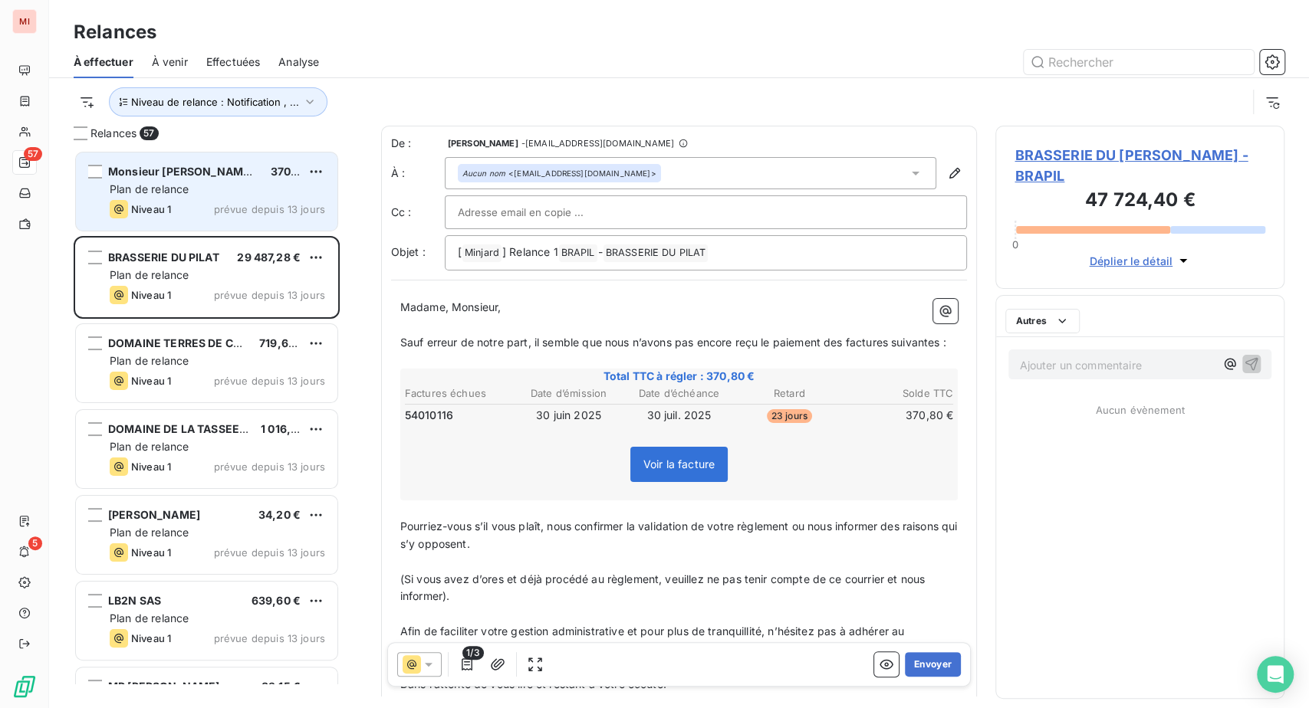
scroll to position [520, 253]
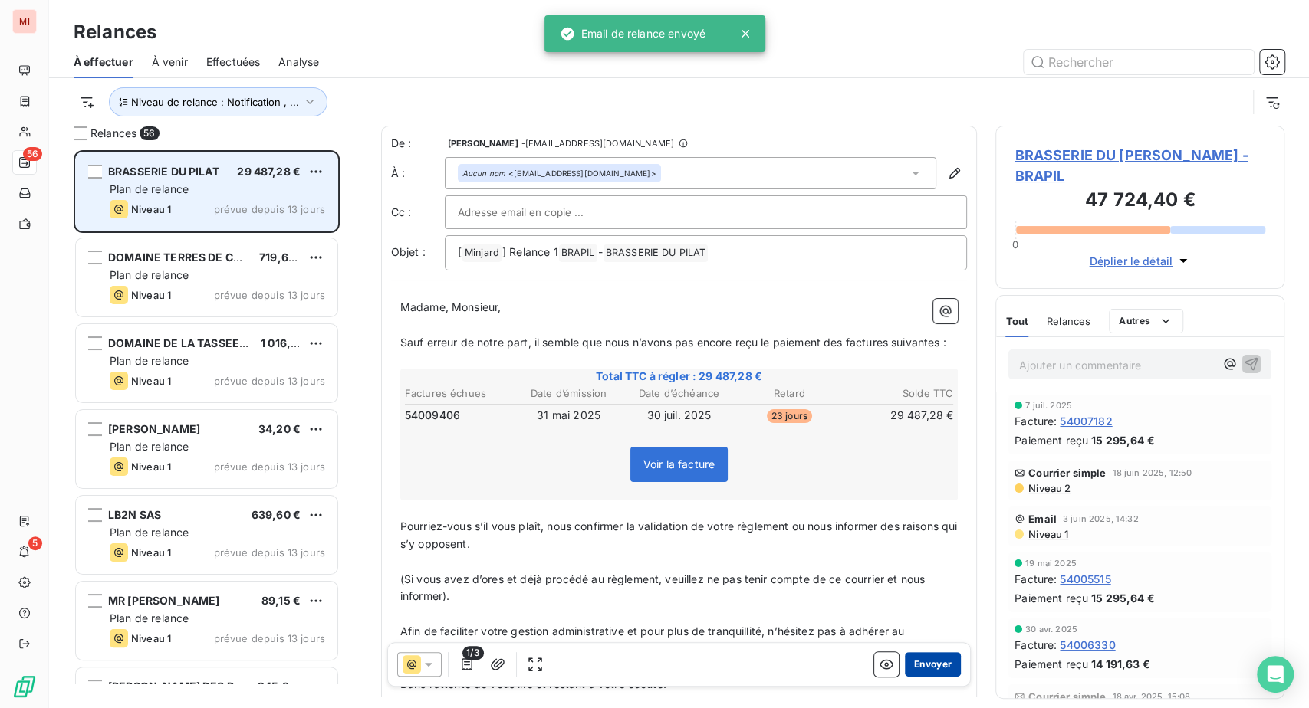
click at [905, 677] on button "Envoyer" at bounding box center [933, 664] width 56 height 25
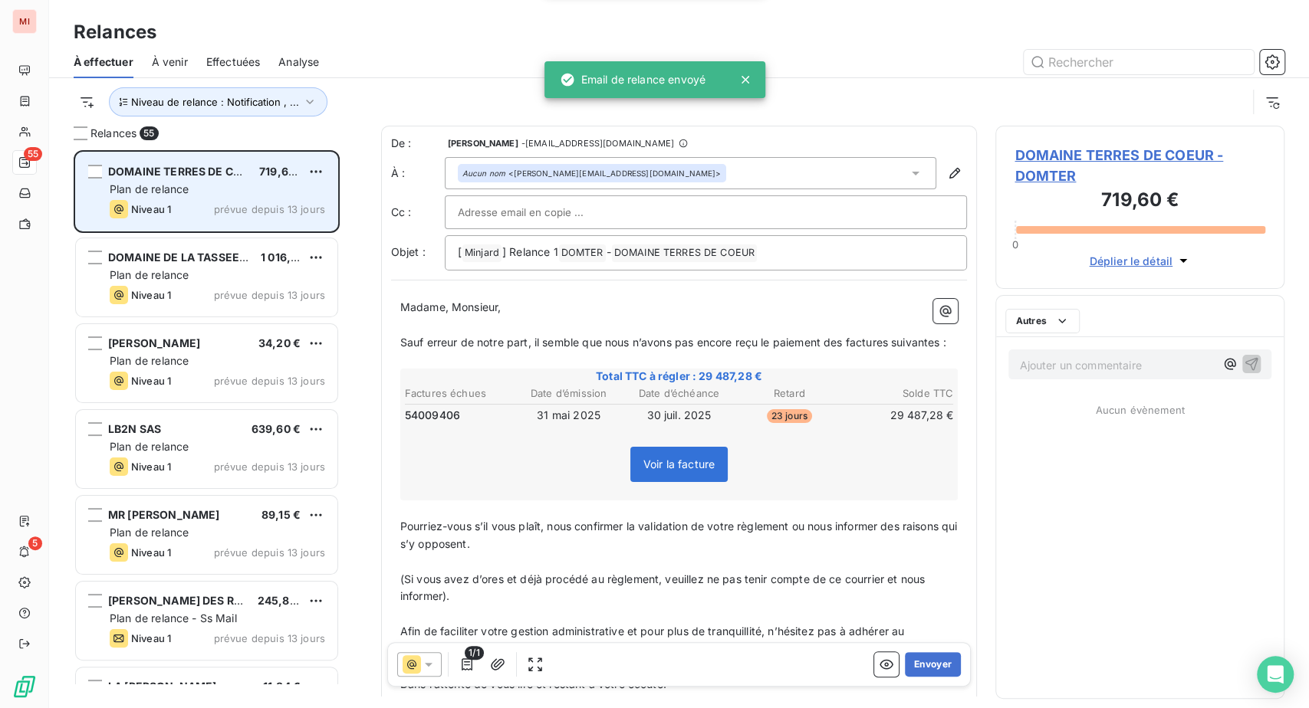
scroll to position [520, 253]
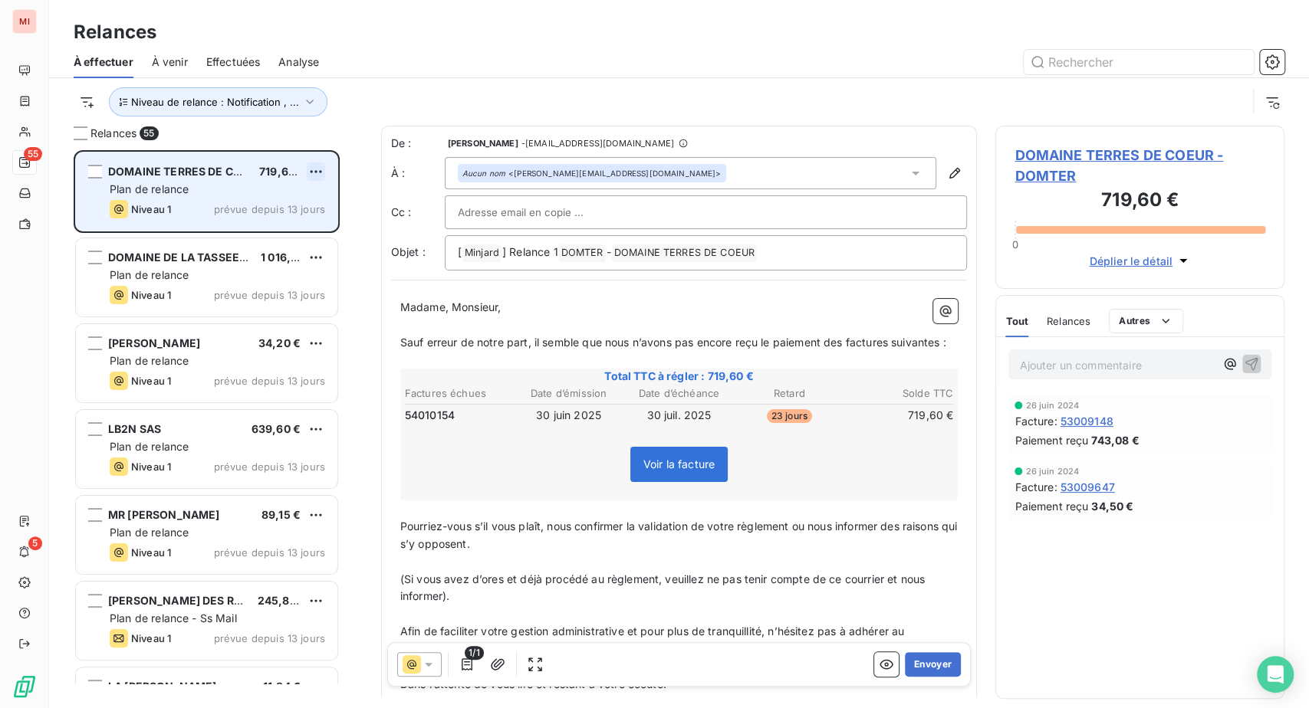
click at [338, 234] on html "MI 55 5 Relances À effectuer À venir Effectuées Analyse Niveau de relance : Not…" at bounding box center [654, 354] width 1309 height 708
click at [297, 221] on div "Replanifier cette action" at bounding box center [231, 208] width 137 height 25
select select "7"
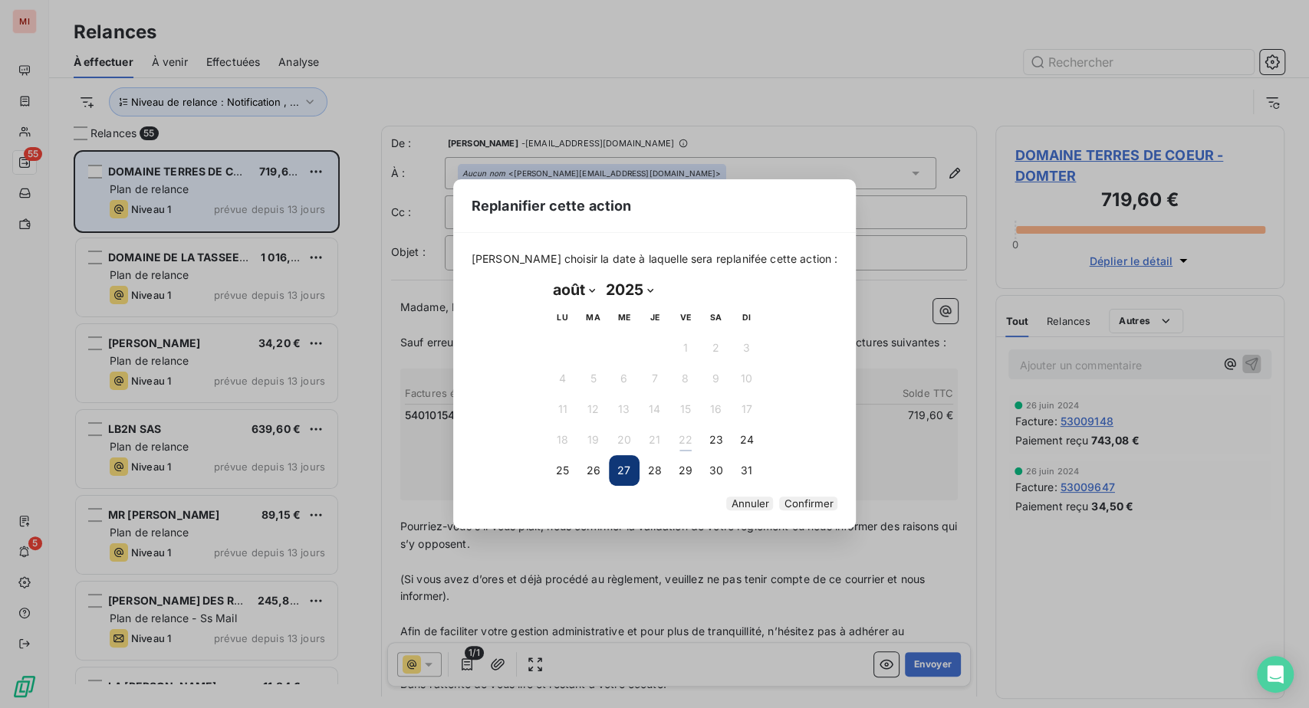
click at [837, 511] on button "Confirmer" at bounding box center [808, 504] width 58 height 14
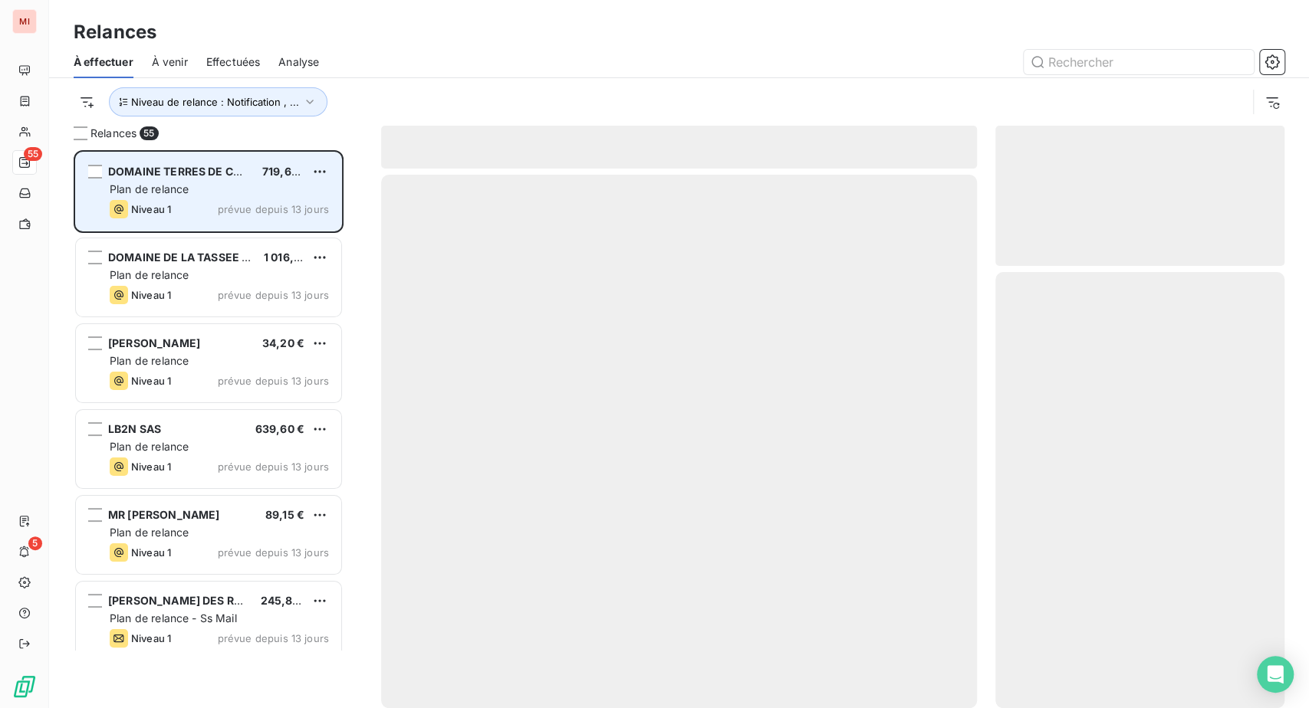
scroll to position [487, 256]
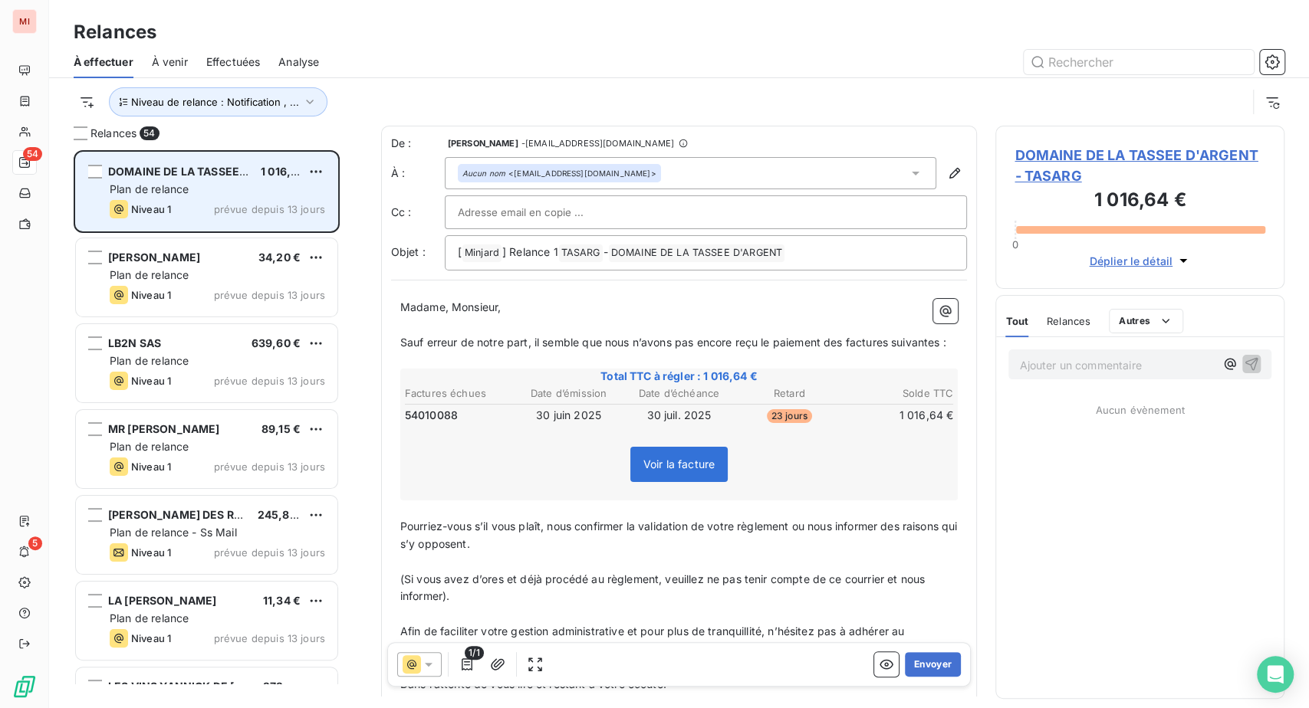
scroll to position [520, 253]
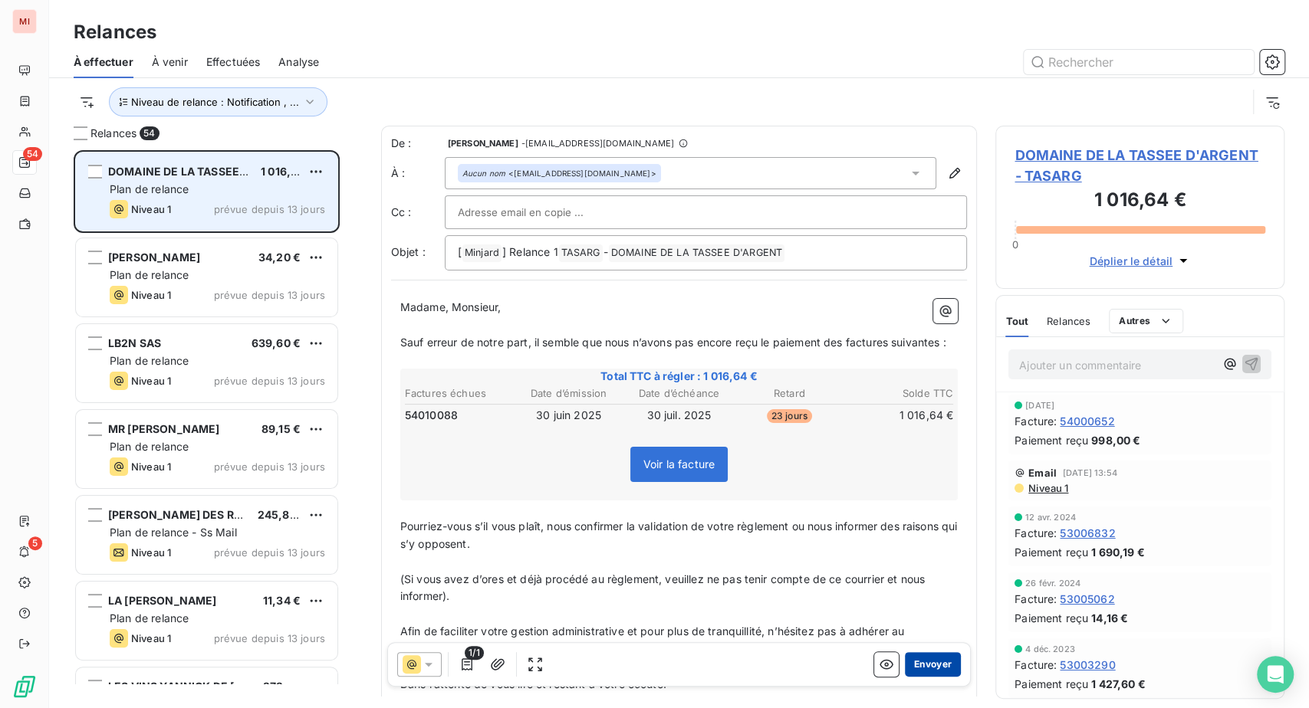
click at [905, 677] on button "Envoyer" at bounding box center [933, 664] width 56 height 25
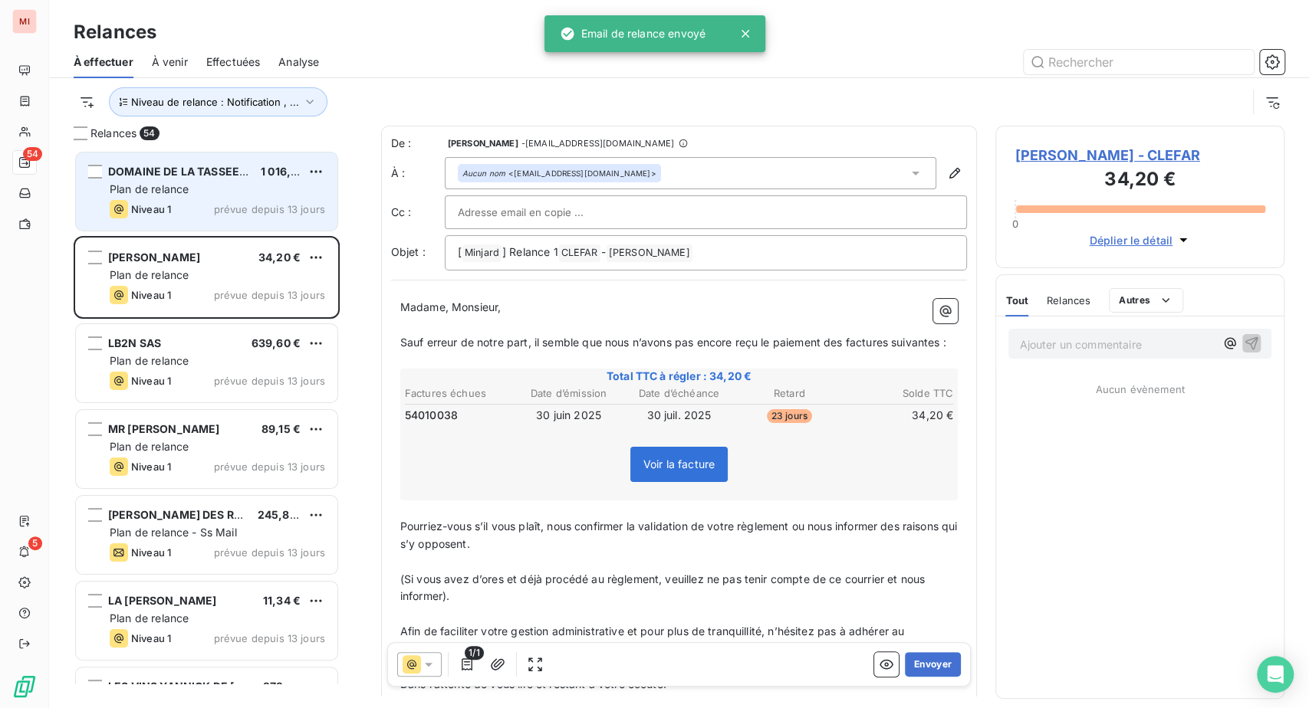
scroll to position [520, 253]
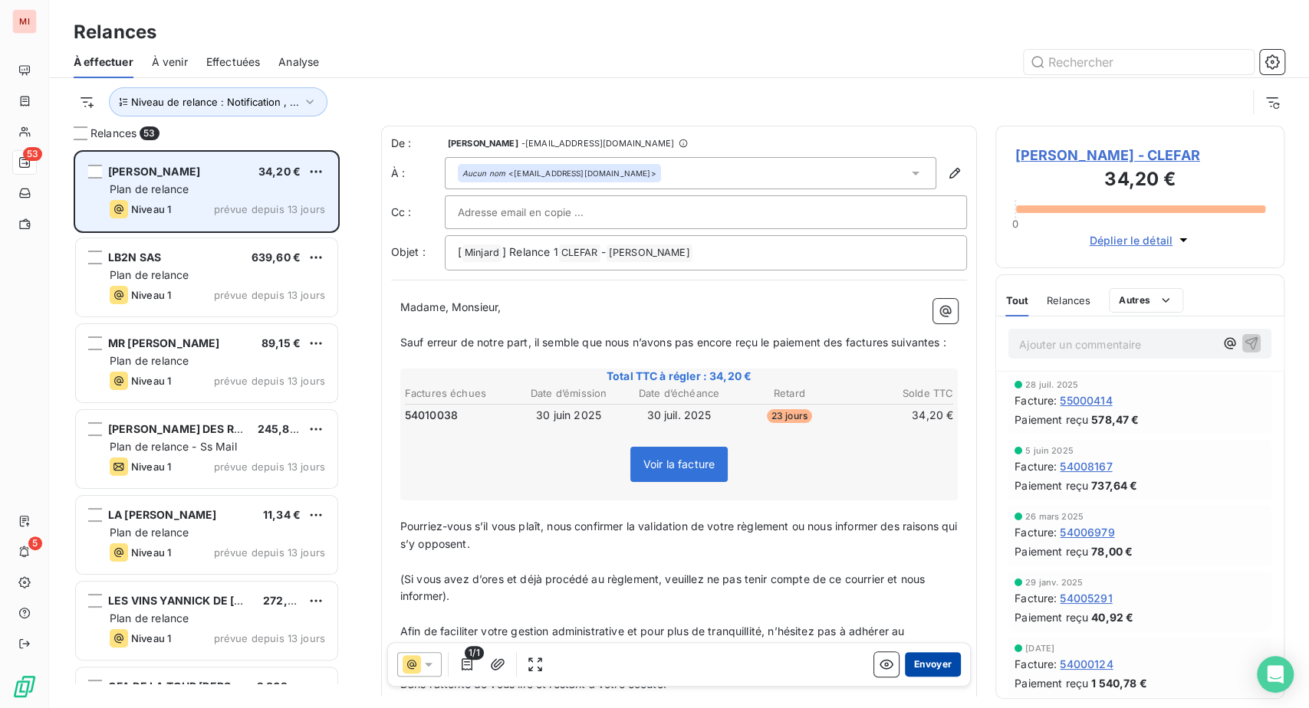
click at [905, 677] on button "Envoyer" at bounding box center [933, 664] width 56 height 25
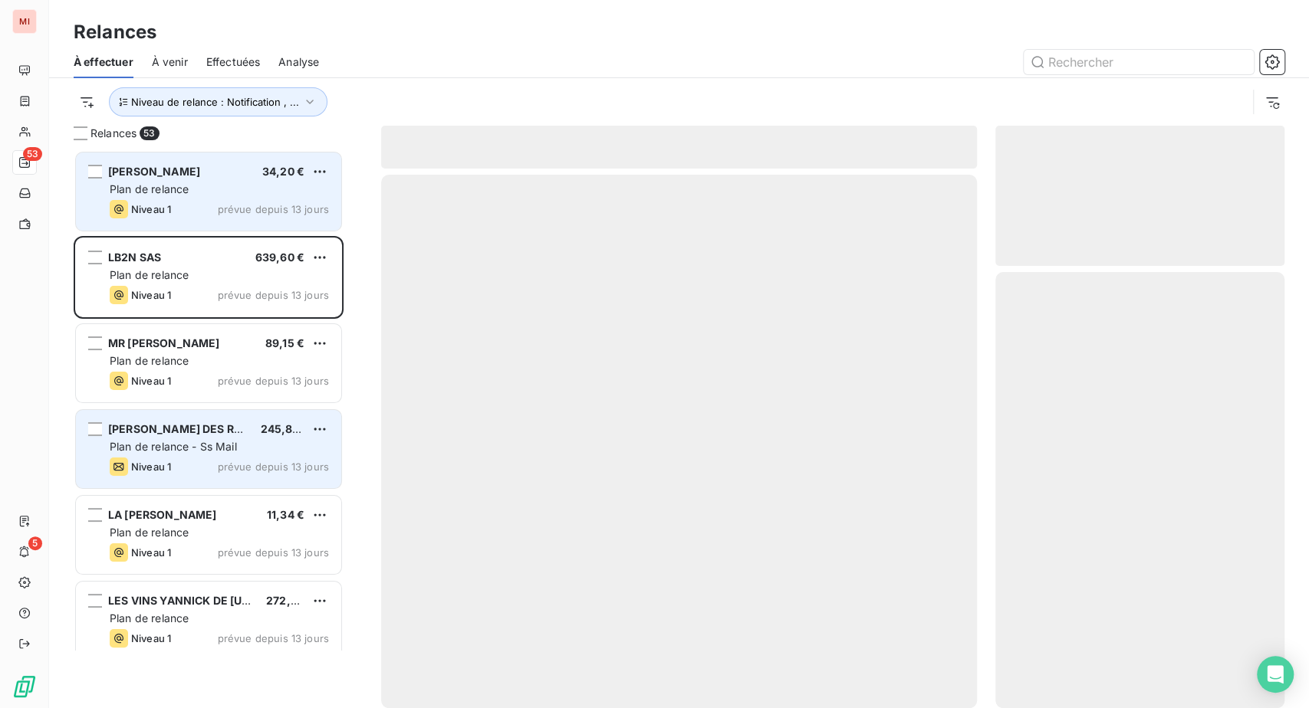
scroll to position [520, 253]
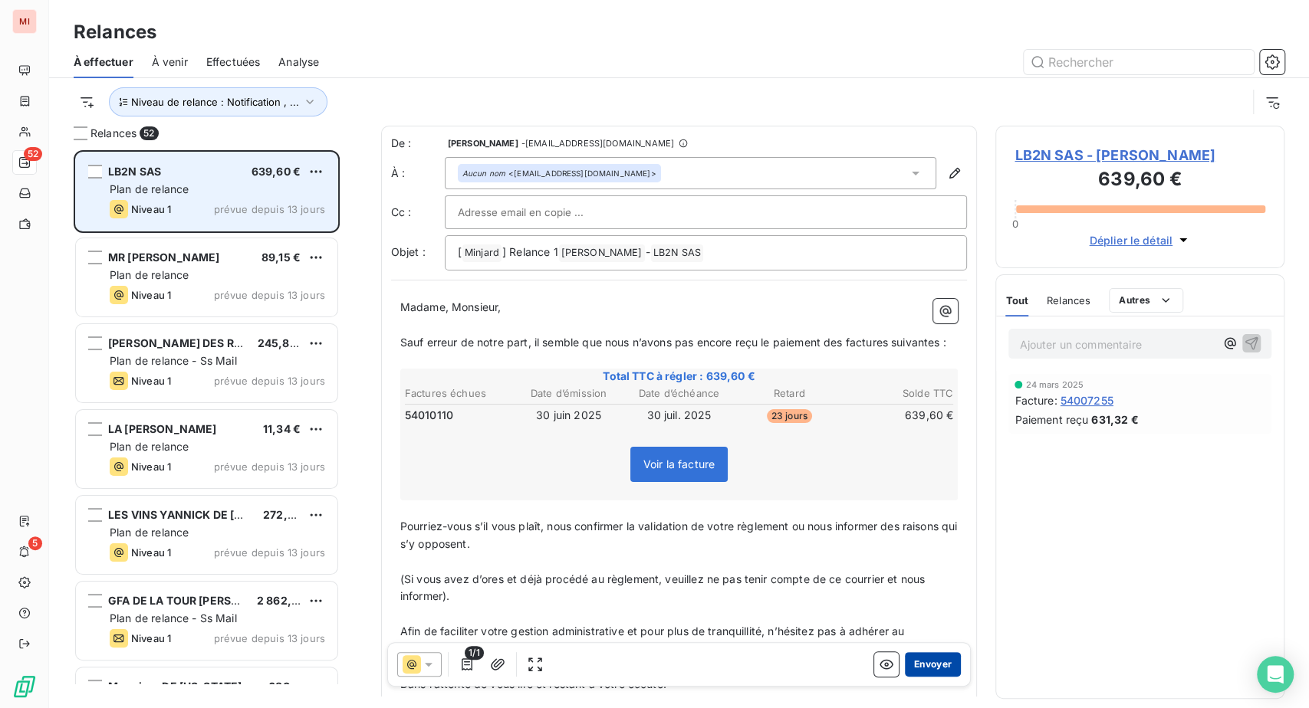
click at [905, 677] on button "Envoyer" at bounding box center [933, 664] width 56 height 25
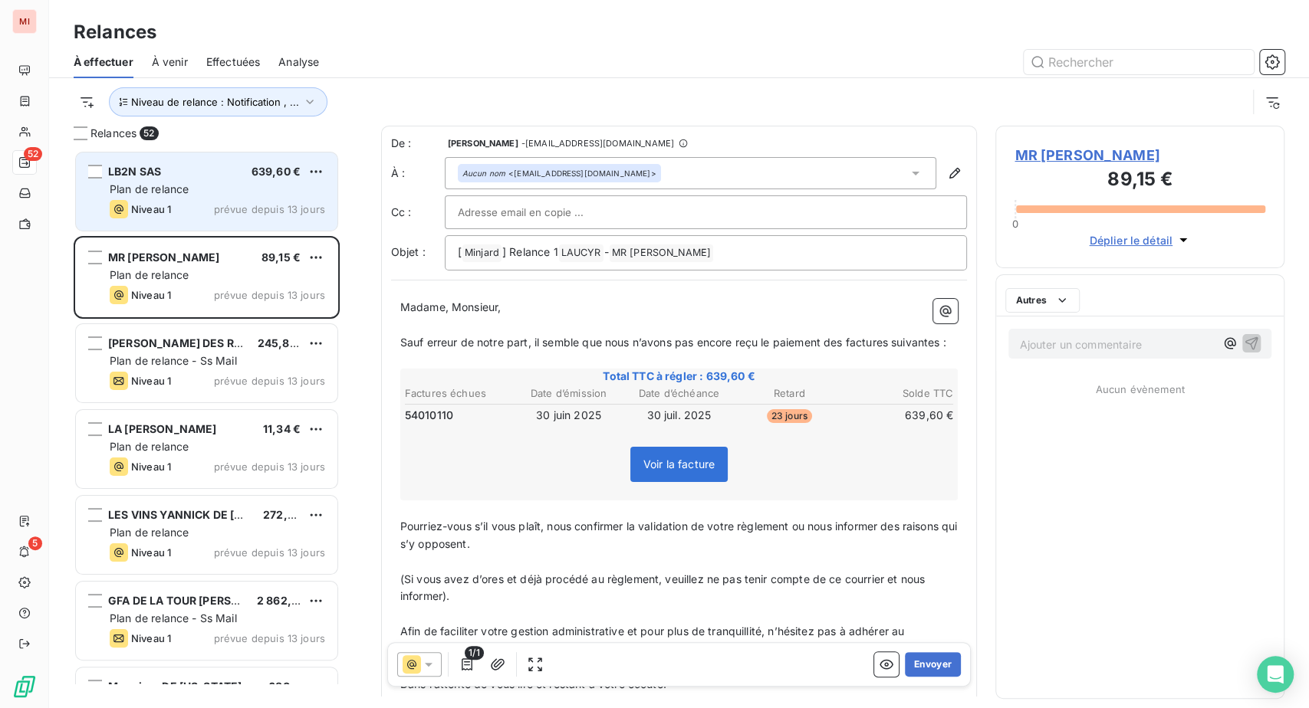
scroll to position [520, 253]
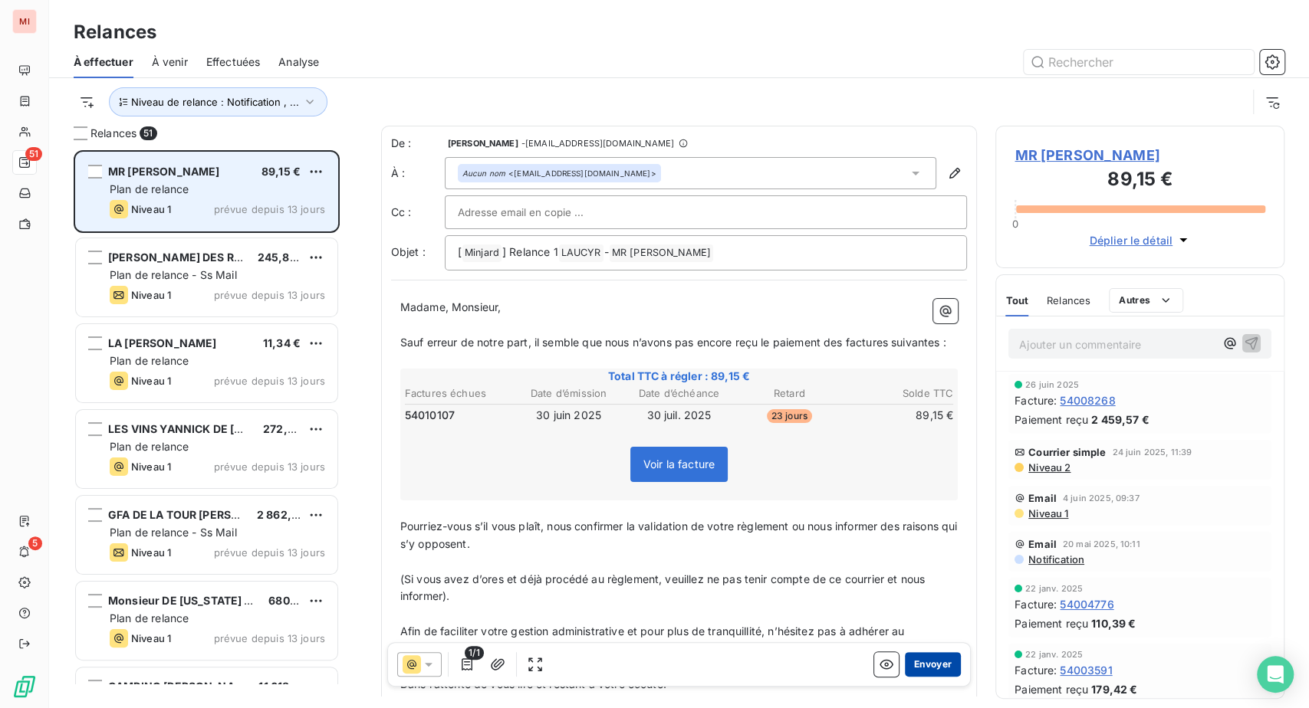
click at [905, 677] on button "Envoyer" at bounding box center [933, 664] width 56 height 25
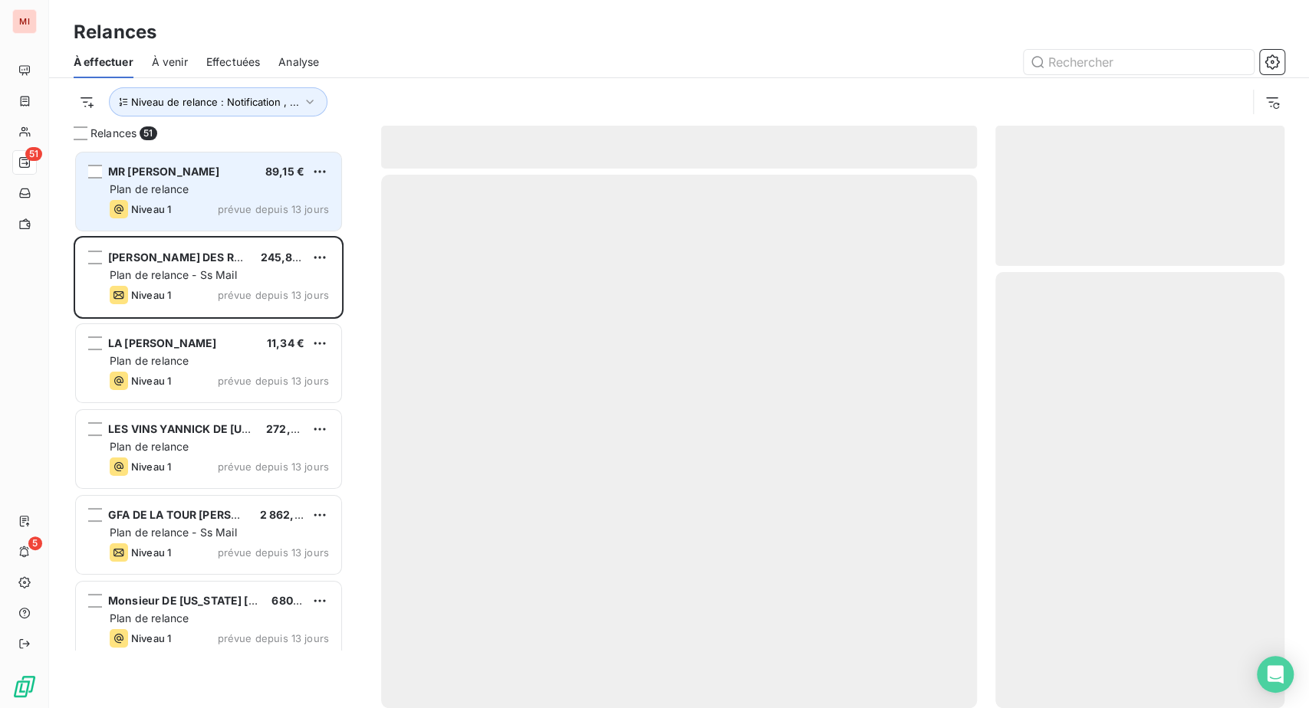
scroll to position [520, 253]
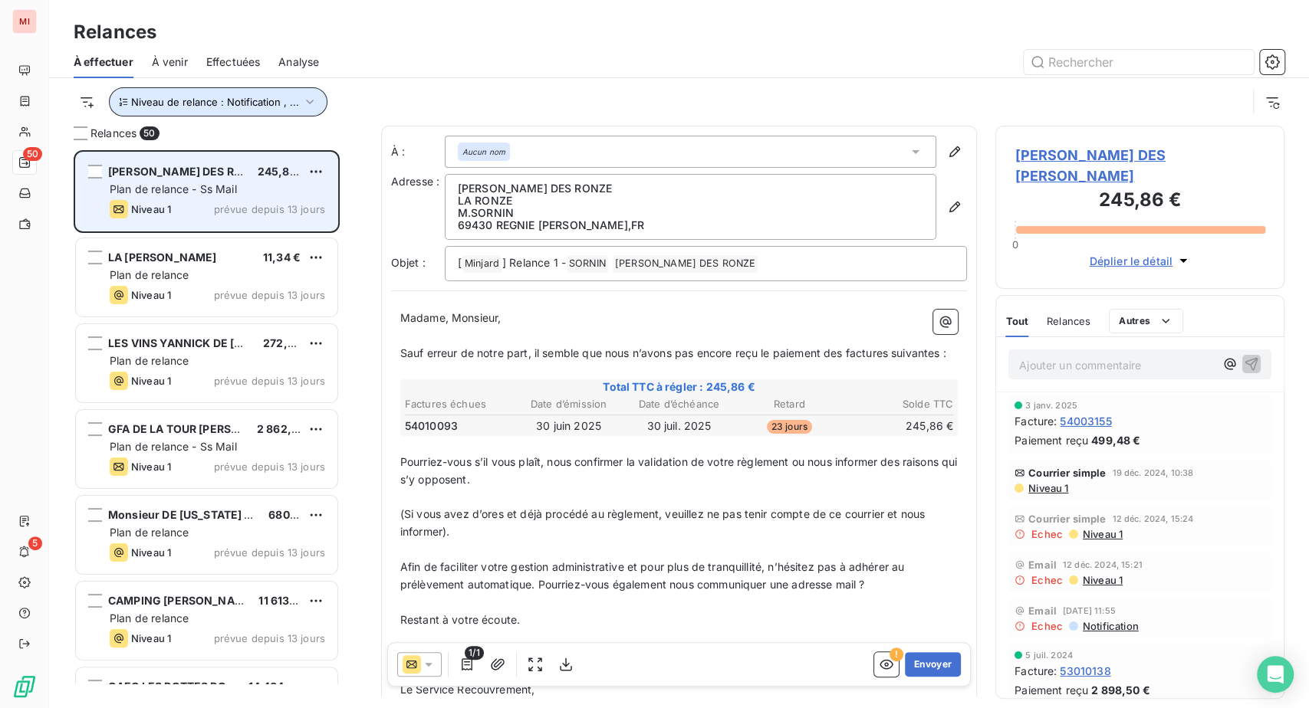
click at [314, 104] on icon "button" at bounding box center [310, 102] width 8 height 5
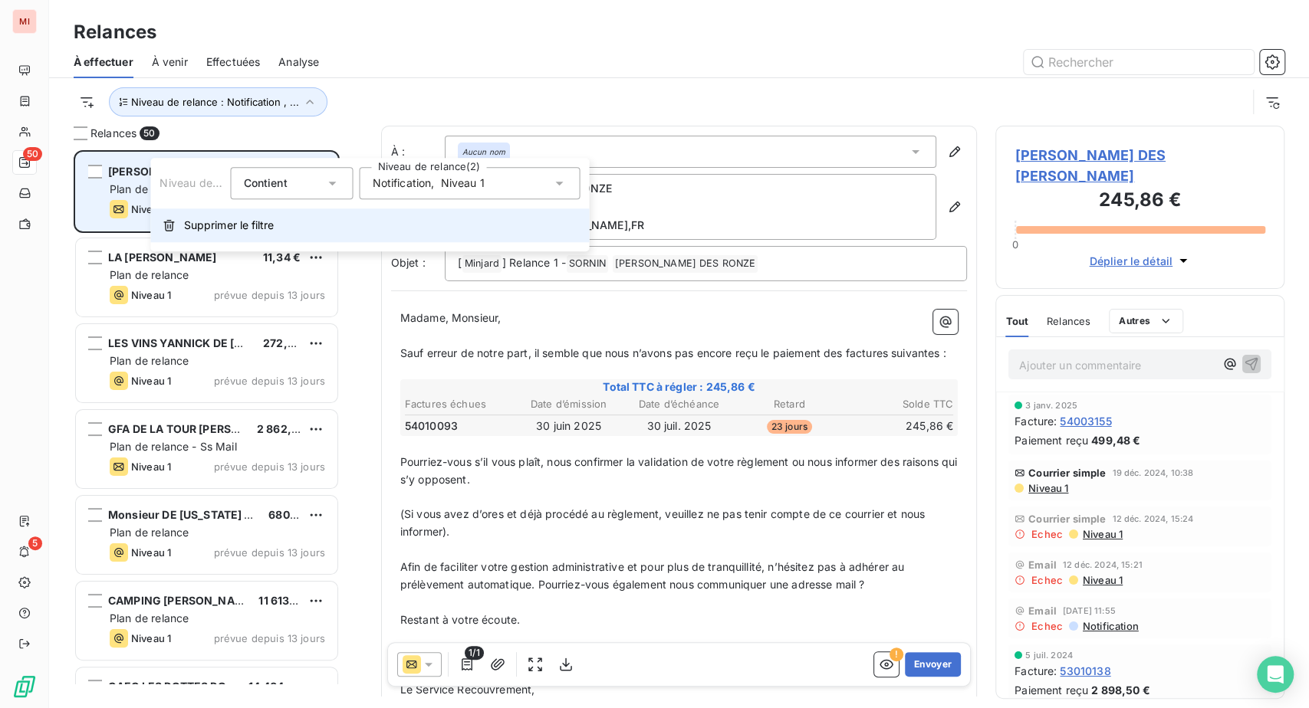
click at [245, 233] on span "Supprimer le filtre" at bounding box center [228, 225] width 89 height 15
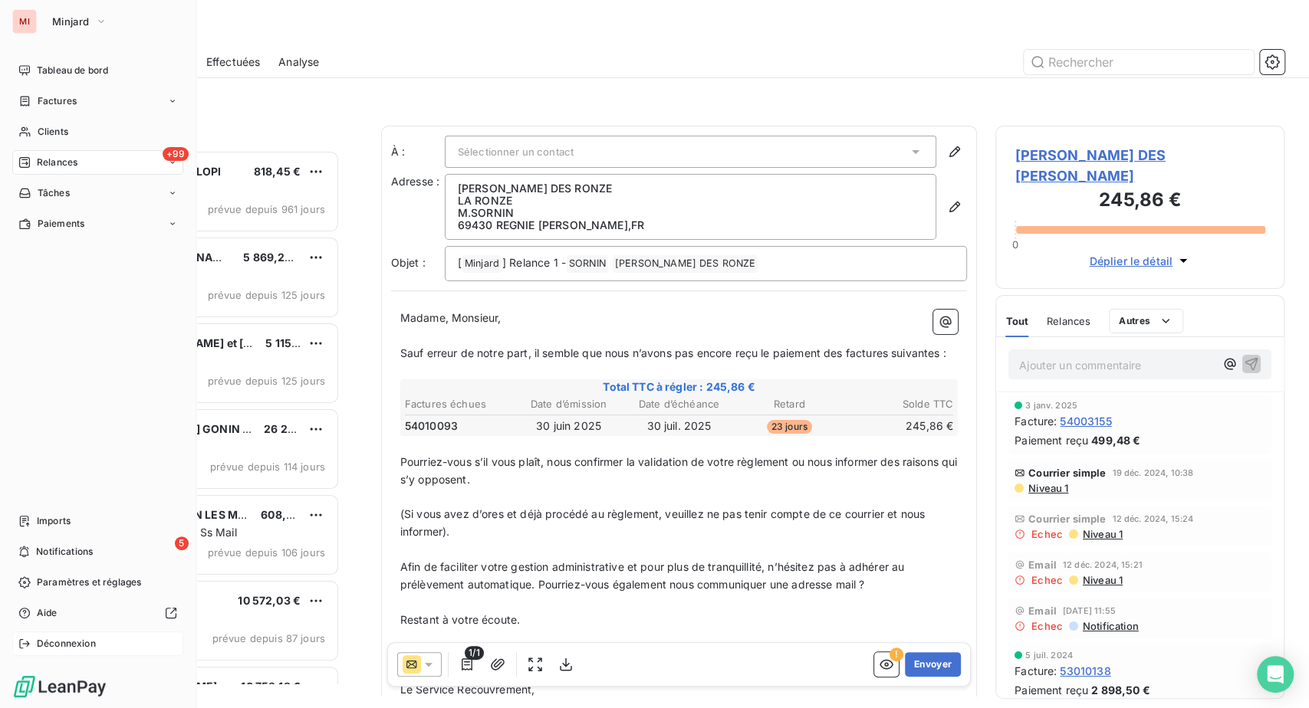
click at [71, 637] on span "Déconnexion" at bounding box center [66, 644] width 59 height 14
